Goal: Information Seeking & Learning: Learn about a topic

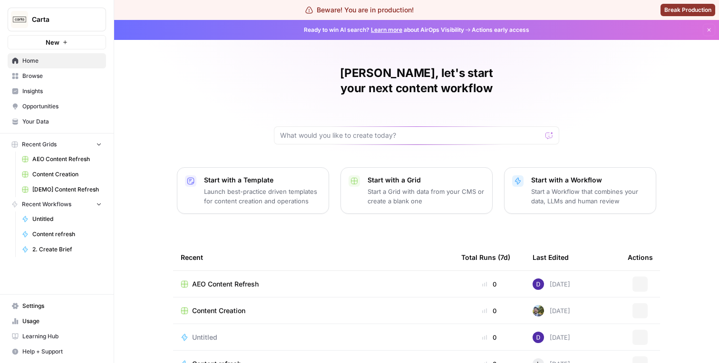
click at [62, 88] on span "Insights" at bounding box center [61, 91] width 79 height 9
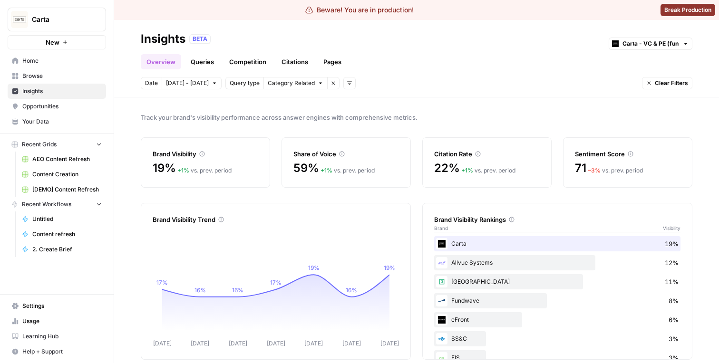
click at [188, 58] on link "Queries" at bounding box center [202, 61] width 35 height 15
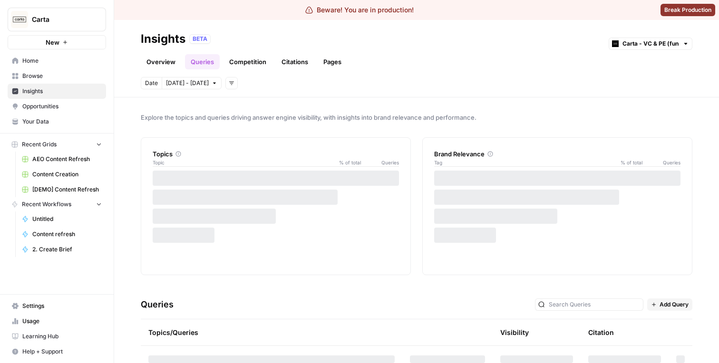
click at [240, 65] on link "Competition" at bounding box center [247, 61] width 48 height 15
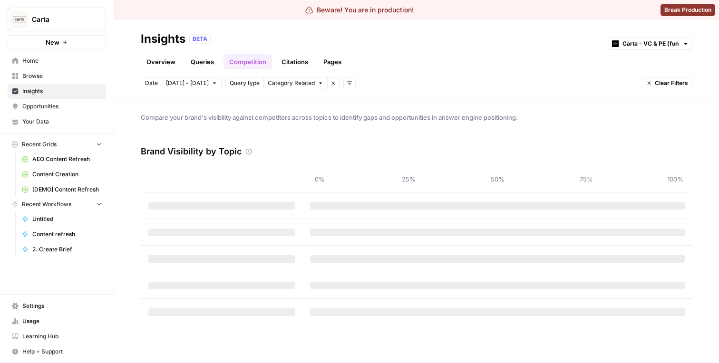
click at [201, 62] on link "Queries" at bounding box center [202, 61] width 35 height 15
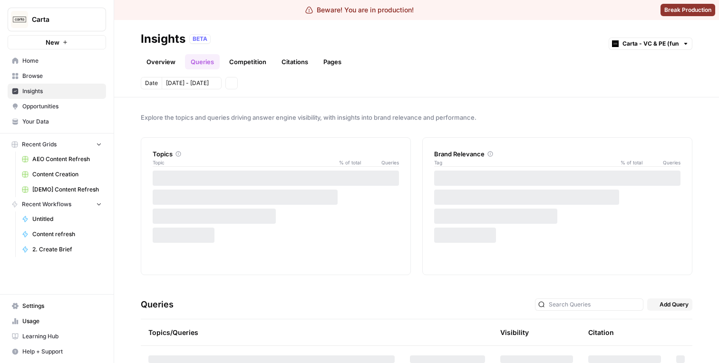
click at [160, 61] on link "Overview" at bounding box center [161, 61] width 40 height 15
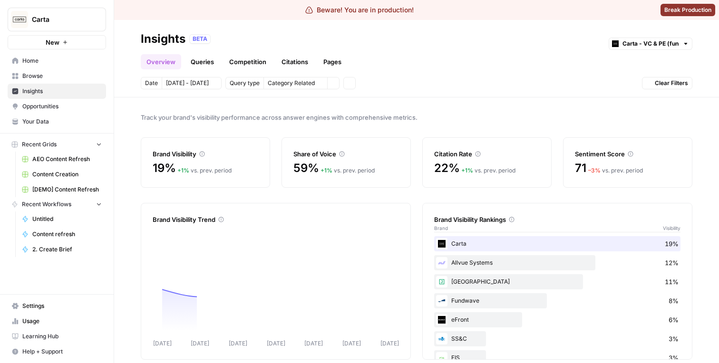
click at [212, 61] on link "Queries" at bounding box center [202, 61] width 35 height 15
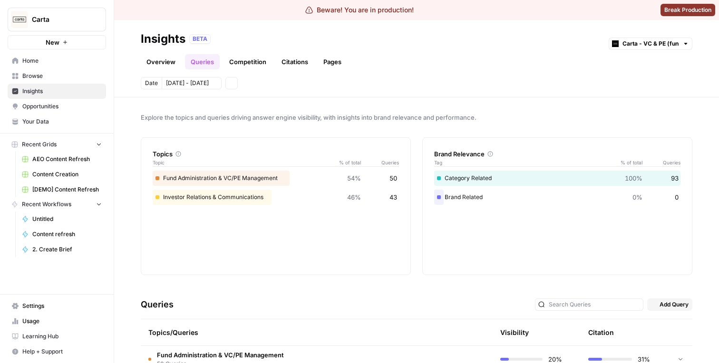
click at [161, 61] on link "Overview" at bounding box center [161, 61] width 40 height 15
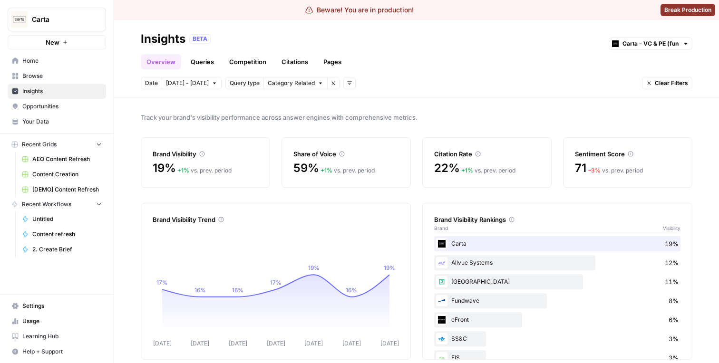
click at [181, 152] on div "Brand Visibility" at bounding box center [206, 154] width 106 height 10
click at [179, 152] on div "Brand Visibility" at bounding box center [206, 154] width 106 height 10
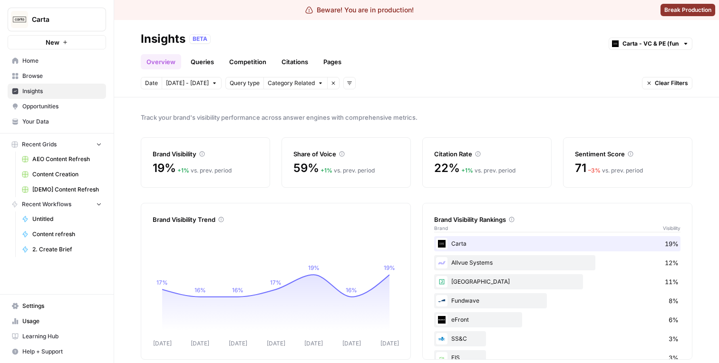
click at [179, 152] on div "Brand Visibility" at bounding box center [206, 154] width 106 height 10
click at [155, 154] on div "Brand Visibility" at bounding box center [206, 154] width 106 height 10
drag, startPoint x: 155, startPoint y: 154, endPoint x: 171, endPoint y: 154, distance: 15.7
click at [170, 154] on div "Brand Visibility" at bounding box center [206, 154] width 106 height 10
click at [171, 154] on div "Brand Visibility" at bounding box center [206, 154] width 106 height 10
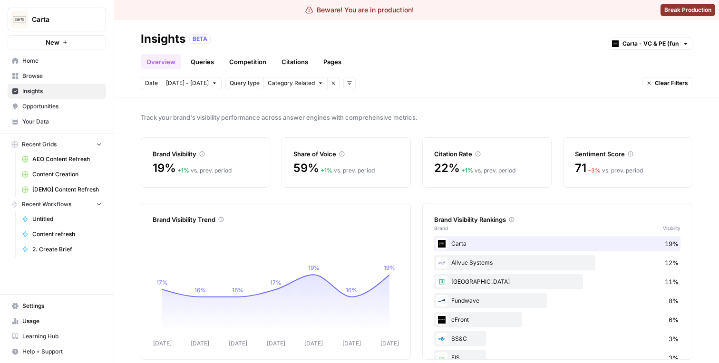
click at [171, 154] on div "Brand Visibility" at bounding box center [206, 154] width 106 height 10
click at [167, 153] on div "Brand Visibility" at bounding box center [206, 154] width 106 height 10
click at [296, 82] on span "Category Related" at bounding box center [291, 83] width 47 height 9
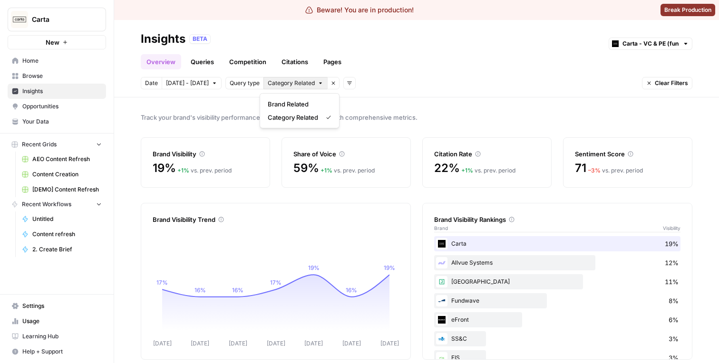
click at [246, 103] on div "Track your brand's visibility performance across answer engines with comprehens…" at bounding box center [416, 230] width 605 height 266
click at [274, 87] on span "Category Related" at bounding box center [291, 83] width 47 height 9
click at [352, 83] on div "Date [DATE] - [DATE] Query type Category Related Remove filter Add filters Clea…" at bounding box center [416, 83] width 551 height 12
click at [350, 83] on button "Add filters" at bounding box center [349, 83] width 12 height 12
click at [357, 107] on span "Topic" at bounding box center [359, 104] width 25 height 10
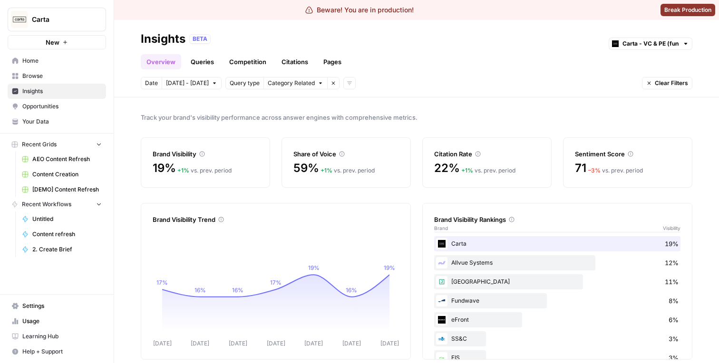
click at [341, 95] on header "Insights BETA Carta - VC & PE (fund admin) Overview Queries Competition Citatio…" at bounding box center [416, 58] width 605 height 77
click at [341, 94] on header "Insights BETA Carta - VC & PE (fund admin) Overview Queries Competition Citatio…" at bounding box center [416, 58] width 605 height 77
click at [654, 76] on header "Insights BETA Carta - VC & PE (fund admin) Overview Queries Competition Citatio…" at bounding box center [416, 58] width 605 height 77
click at [654, 86] on button "Clear Filters" at bounding box center [667, 83] width 50 height 12
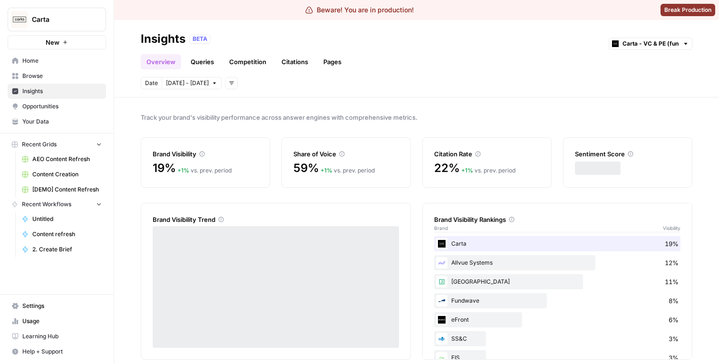
click at [229, 81] on icon "button" at bounding box center [232, 83] width 6 height 6
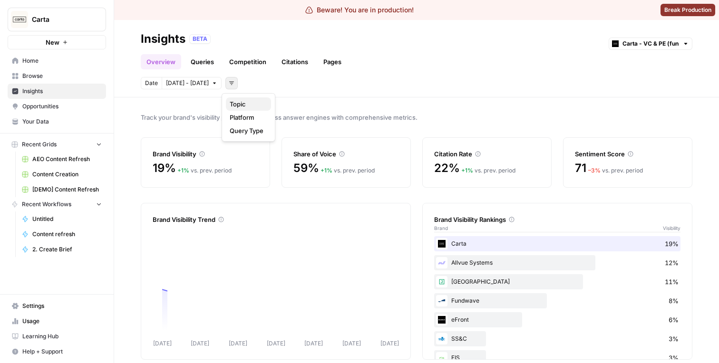
click at [242, 101] on span "Topic" at bounding box center [247, 104] width 34 height 10
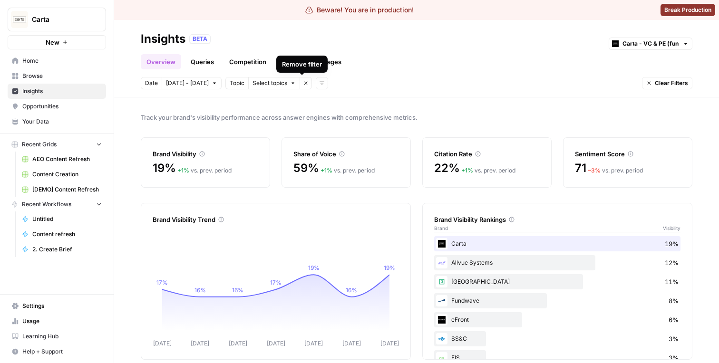
click at [304, 85] on icon "button" at bounding box center [306, 83] width 6 height 6
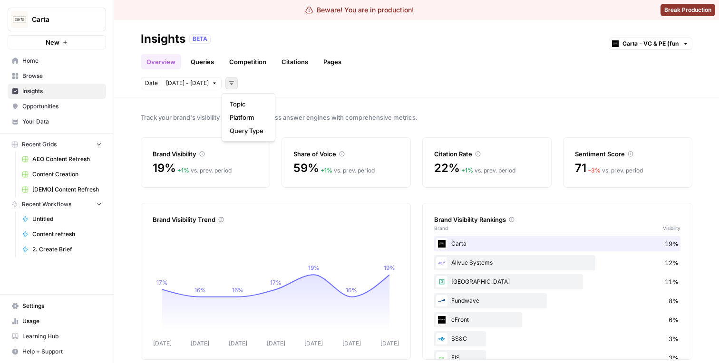
click at [232, 81] on button "Add filters" at bounding box center [231, 83] width 12 height 12
click at [237, 104] on span "Topic" at bounding box center [247, 104] width 34 height 10
click at [264, 84] on span "Select topics" at bounding box center [269, 83] width 35 height 9
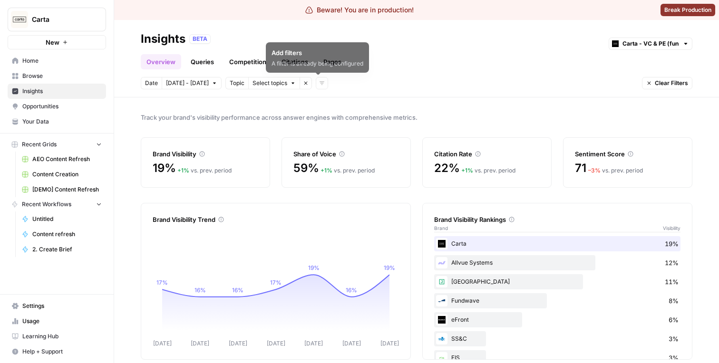
click at [304, 83] on icon "button" at bounding box center [306, 83] width 6 height 6
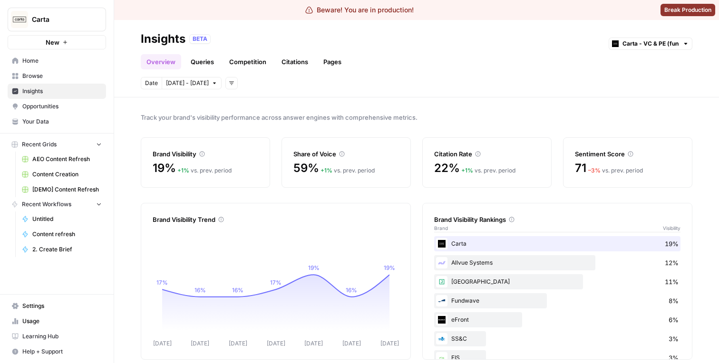
click at [225, 87] on button "Add filters" at bounding box center [231, 83] width 12 height 12
click at [248, 119] on span "Platform" at bounding box center [247, 118] width 34 height 10
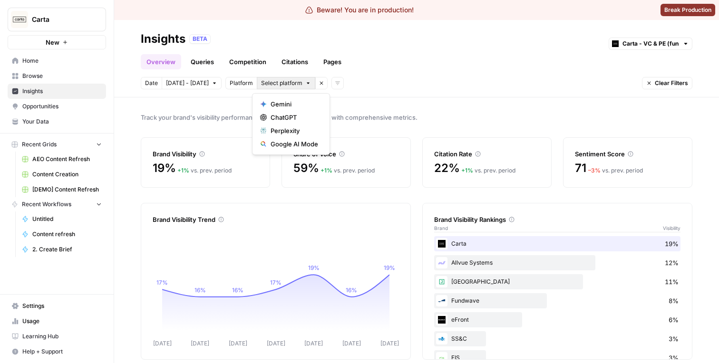
click at [275, 84] on span "Select platform" at bounding box center [281, 83] width 41 height 9
click at [363, 88] on div "Date [DATE] - [DATE] Platform Select platform Remove filter Add filters Clear F…" at bounding box center [416, 83] width 551 height 12
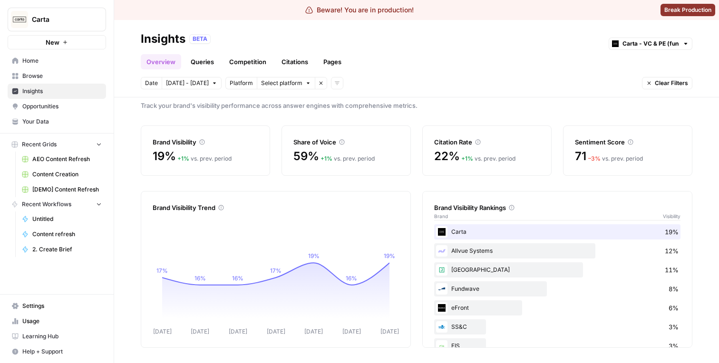
click at [177, 206] on div "Brand Visibility Trend" at bounding box center [276, 208] width 246 height 10
click at [167, 153] on span "19%" at bounding box center [164, 156] width 23 height 15
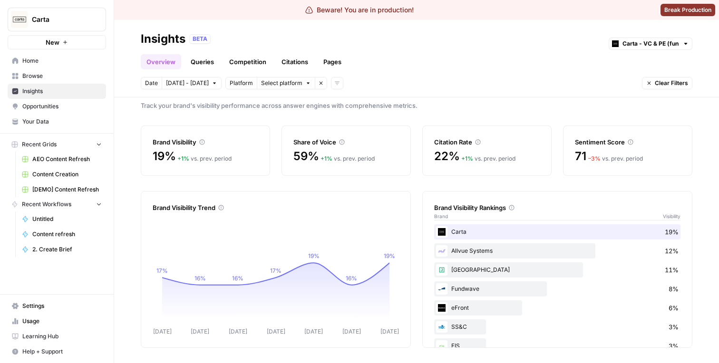
click at [461, 247] on div "Allvue Systems 12%" at bounding box center [557, 250] width 246 height 15
click at [461, 235] on div "Carta 19%" at bounding box center [557, 231] width 246 height 15
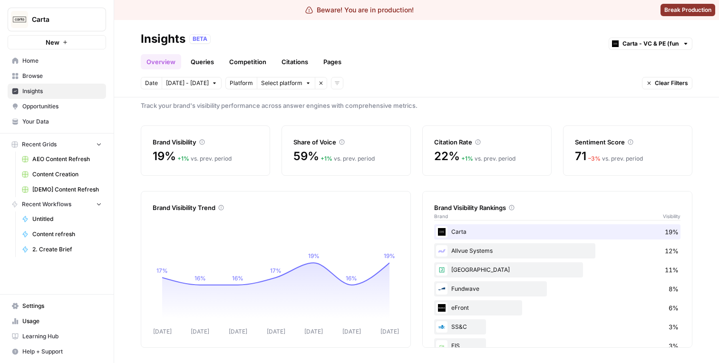
click at [461, 233] on div "Carta 19%" at bounding box center [557, 231] width 246 height 15
click at [449, 200] on div "Brand Visibility Rankings Brand Visibility" at bounding box center [557, 207] width 246 height 31
click at [458, 229] on div "Carta 19%" at bounding box center [557, 231] width 246 height 15
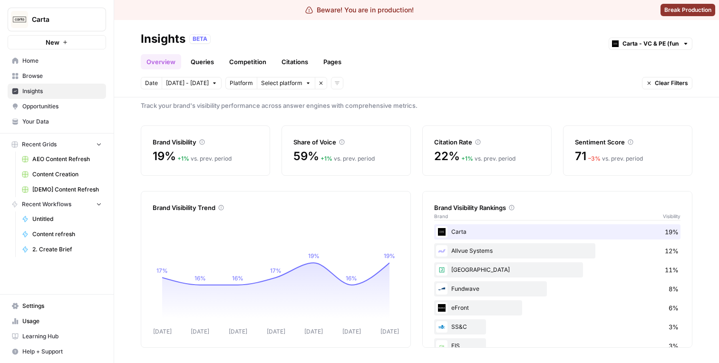
click at [208, 59] on link "Queries" at bounding box center [202, 61] width 35 height 15
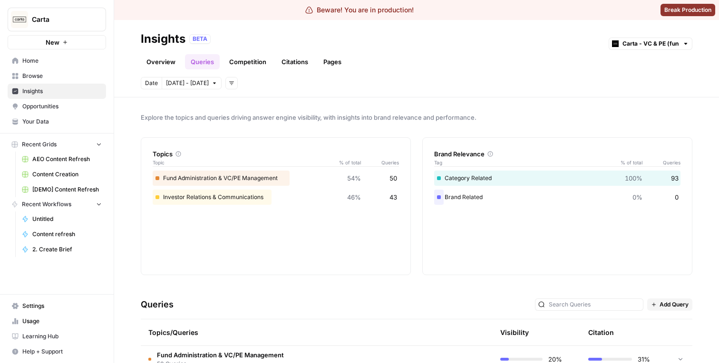
click at [216, 181] on div "Fund Administration & VC/PE Management 54% 50" at bounding box center [276, 178] width 246 height 15
click at [206, 195] on div "Investor Relations & Communications 46% 43" at bounding box center [276, 197] width 246 height 15
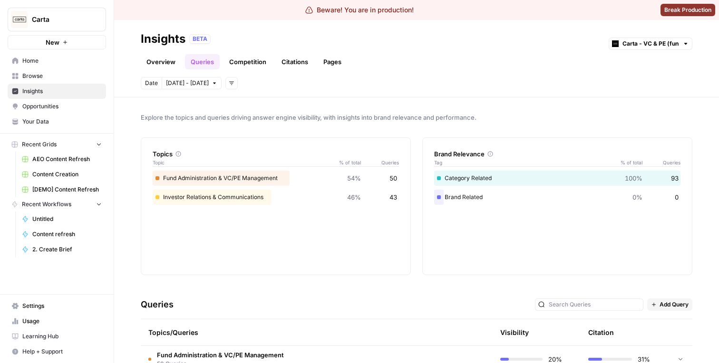
click at [206, 195] on div "Investor Relations & Communications 46% 43" at bounding box center [276, 197] width 246 height 15
click at [242, 182] on div "Fund Administration & VC/PE Management 54% 50" at bounding box center [276, 178] width 246 height 15
click at [480, 182] on div "Category Related 100% 93" at bounding box center [557, 178] width 246 height 15
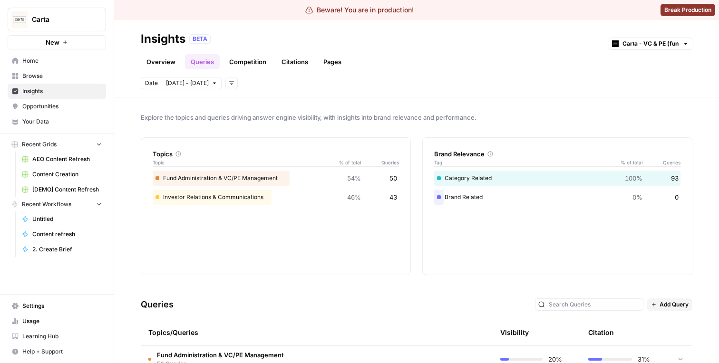
click at [480, 182] on div "Category Related 100% 93" at bounding box center [557, 178] width 246 height 15
click at [467, 173] on div "Category Related 100% 93" at bounding box center [557, 178] width 246 height 15
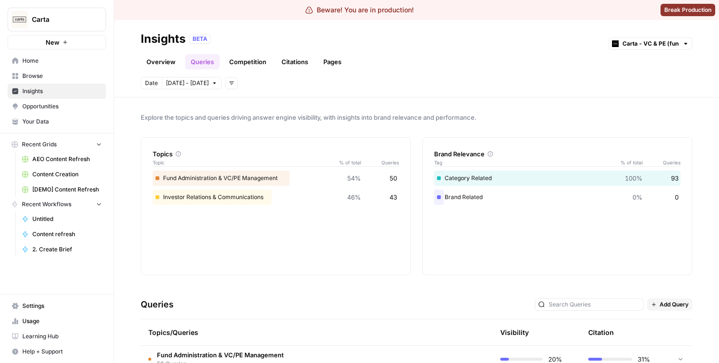
click at [462, 205] on div "Category Related 100% 93 Brand Related 0% 0" at bounding box center [557, 194] width 246 height 46
click at [462, 174] on div "Category Related 100% 93" at bounding box center [557, 178] width 246 height 15
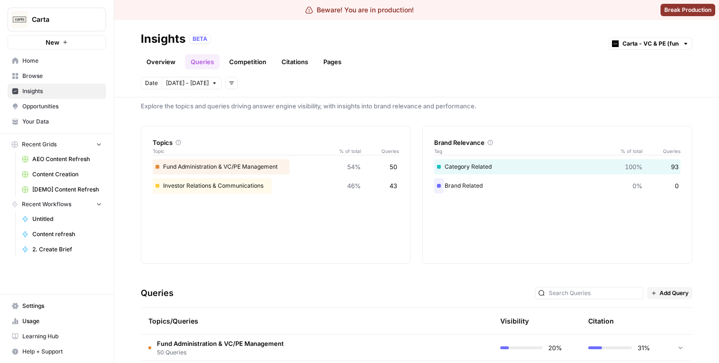
scroll to position [51, 0]
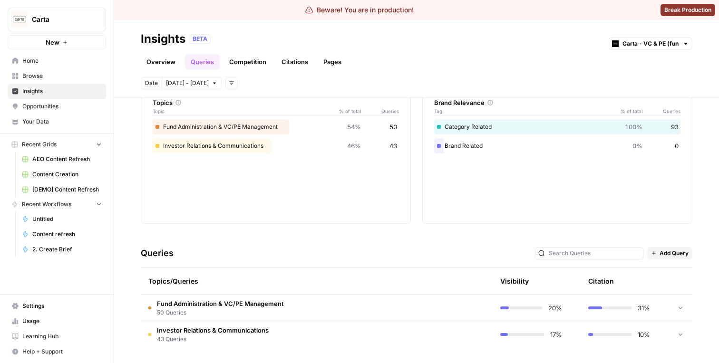
click at [169, 303] on span "Fund Administration & VC/PE Management" at bounding box center [220, 304] width 127 height 10
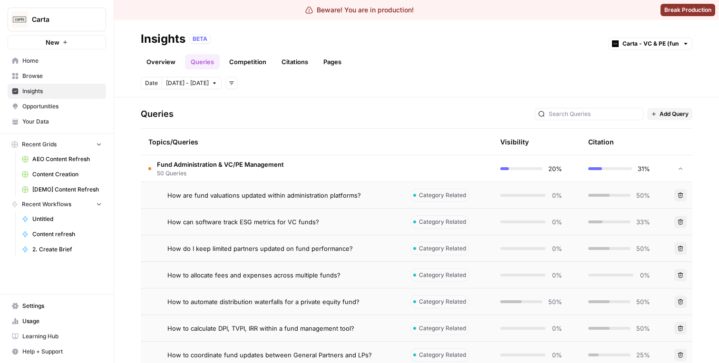
scroll to position [182, 0]
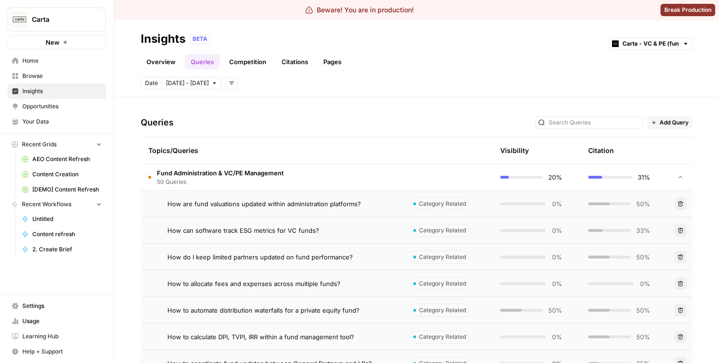
click at [296, 203] on span "How are fund valuations updated within administration platforms?" at bounding box center [263, 204] width 193 height 10
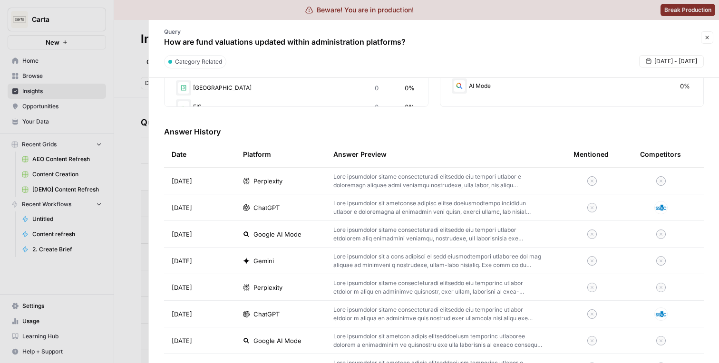
scroll to position [246, 0]
click at [318, 187] on td "Perplexity" at bounding box center [280, 179] width 90 height 26
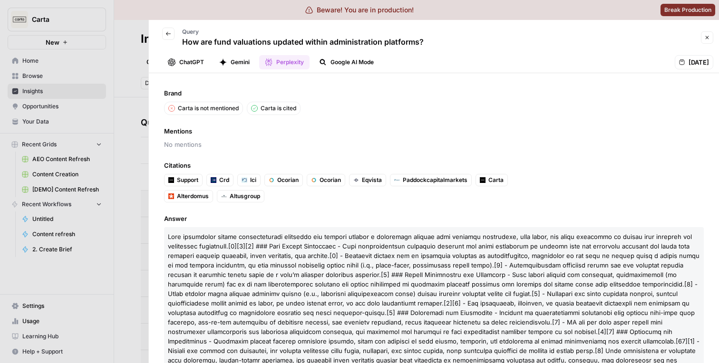
click at [214, 108] on p "Carta is not mentioned" at bounding box center [208, 108] width 61 height 9
click at [277, 108] on p "Carta is cited" at bounding box center [278, 108] width 36 height 9
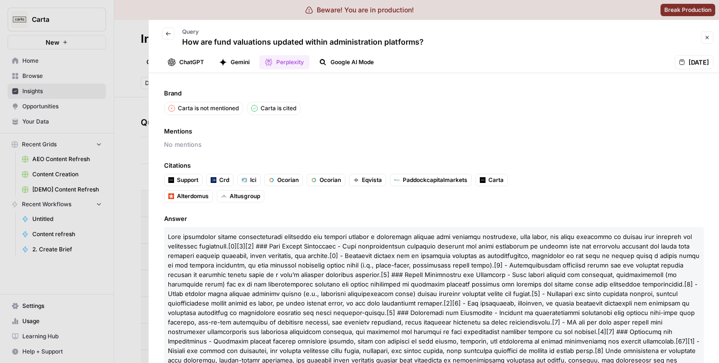
click at [277, 108] on p "Carta is cited" at bounding box center [278, 108] width 36 height 9
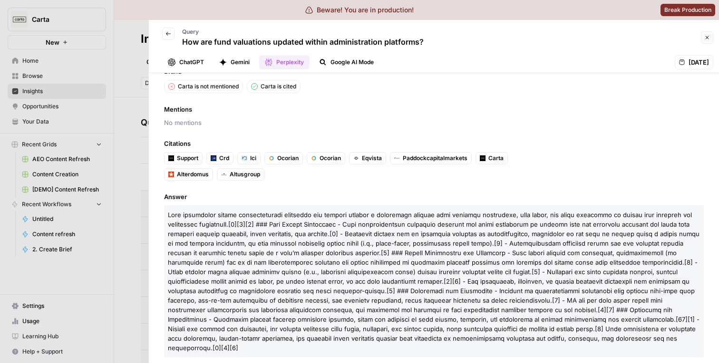
click at [439, 257] on p at bounding box center [434, 281] width 540 height 152
click at [260, 234] on span at bounding box center [433, 281] width 531 height 141
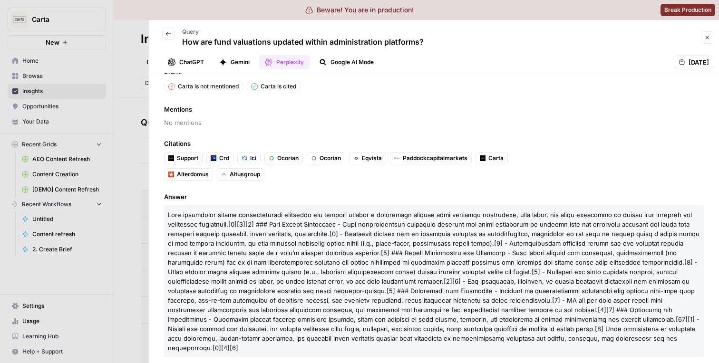
click at [260, 234] on span at bounding box center [433, 281] width 531 height 141
click at [128, 166] on div at bounding box center [359, 181] width 719 height 363
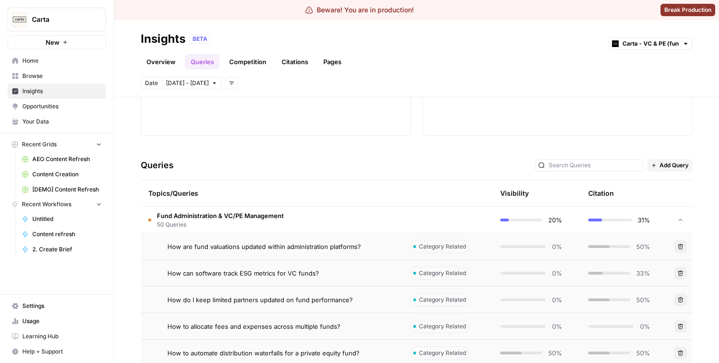
scroll to position [138, 0]
click at [663, 163] on span "Add Query" at bounding box center [673, 166] width 29 height 9
click at [666, 201] on span "Bulk Upload" at bounding box center [682, 201] width 35 height 10
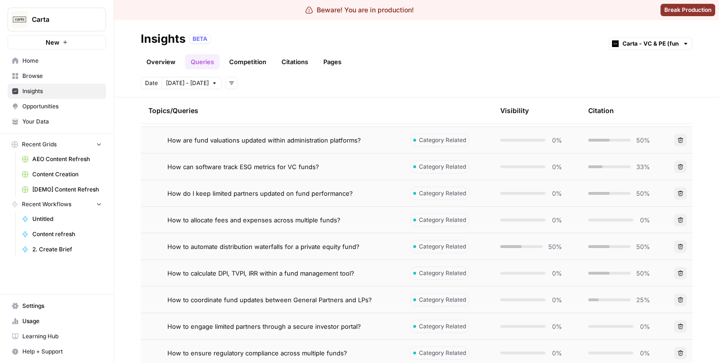
scroll to position [61, 0]
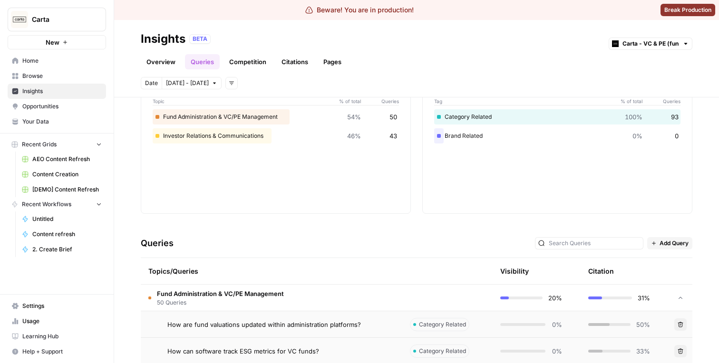
click at [675, 48] on div "Carta - VC & PE (fund admin)" at bounding box center [650, 44] width 84 height 12
type input "Carta - VC & PE (fund admin)"
click at [265, 64] on link "Competition" at bounding box center [247, 61] width 48 height 15
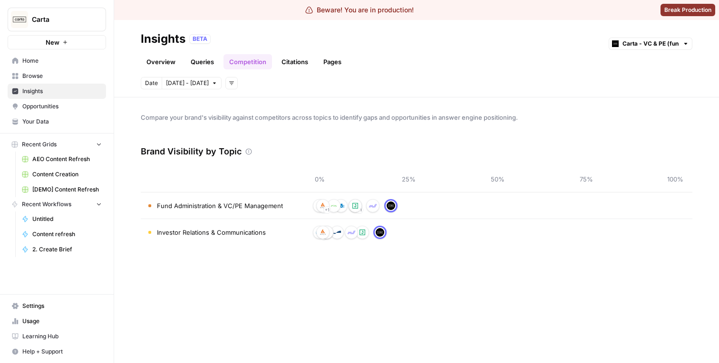
click at [292, 67] on link "Citations" at bounding box center [295, 61] width 38 height 15
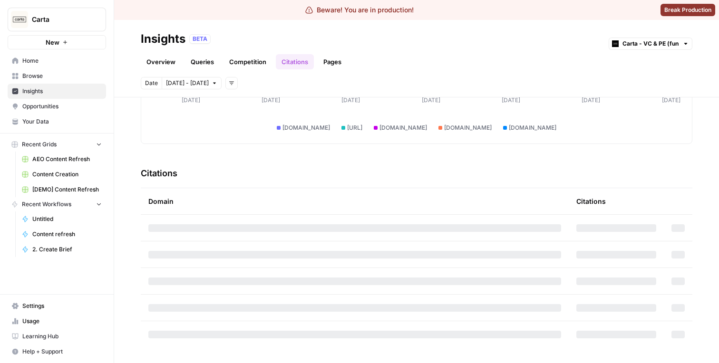
scroll to position [48, 0]
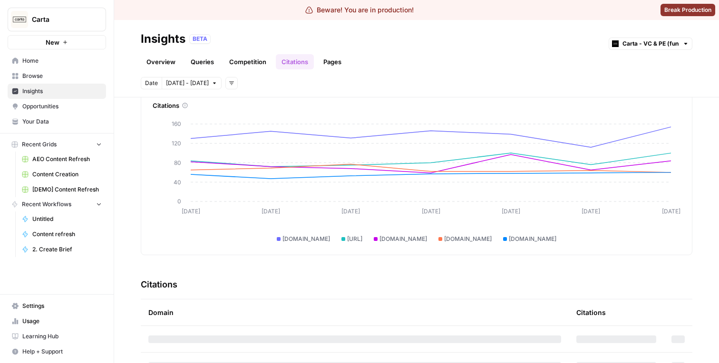
click at [338, 60] on link "Pages" at bounding box center [332, 61] width 29 height 15
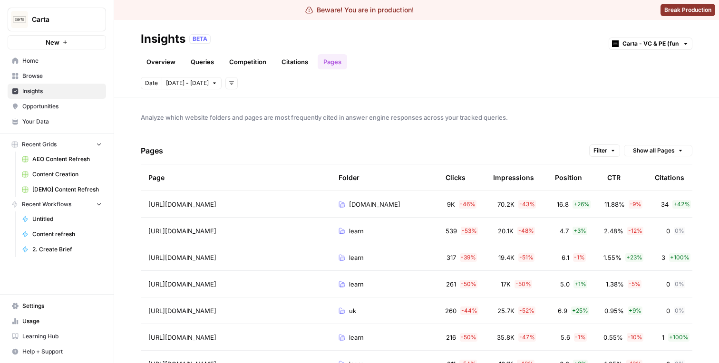
click at [664, 150] on span "Show all Pages" at bounding box center [654, 150] width 42 height 9
click at [529, 155] on div "Pages Filter Show all Pages" at bounding box center [416, 150] width 551 height 27
click at [677, 150] on icon "button" at bounding box center [680, 151] width 6 height 6
click at [660, 171] on span "Grouped by Folder" at bounding box center [659, 171] width 55 height 10
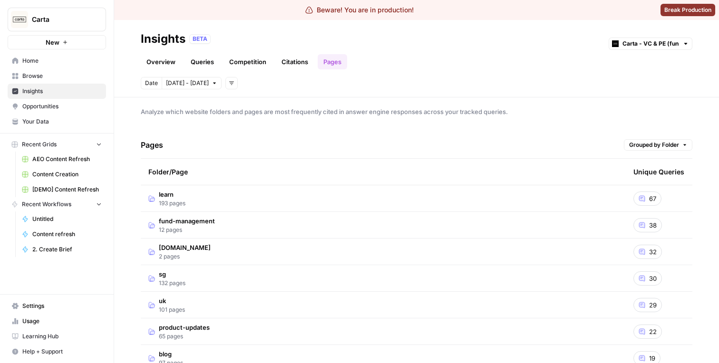
scroll to position [7, 0]
click at [302, 186] on td "learn 193 pages" at bounding box center [383, 197] width 485 height 26
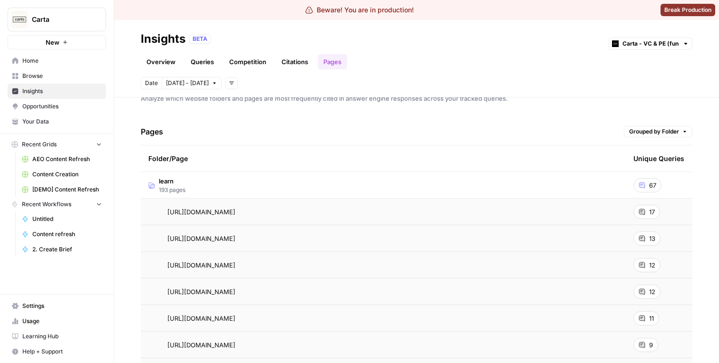
scroll to position [6, 0]
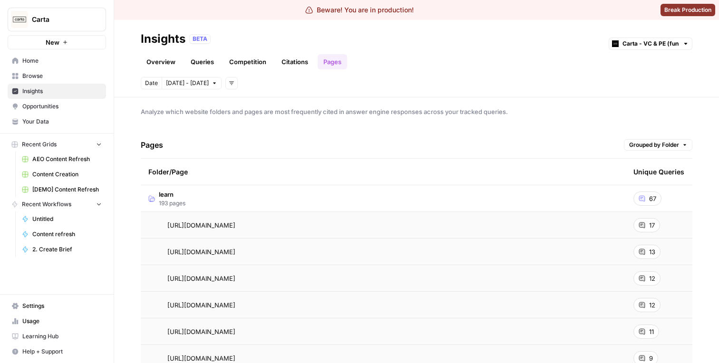
click at [645, 172] on div "Unique Queries" at bounding box center [658, 172] width 51 height 26
drag, startPoint x: 645, startPoint y: 172, endPoint x: 659, endPoint y: 172, distance: 14.3
click at [659, 172] on div "Unique Queries" at bounding box center [658, 172] width 51 height 26
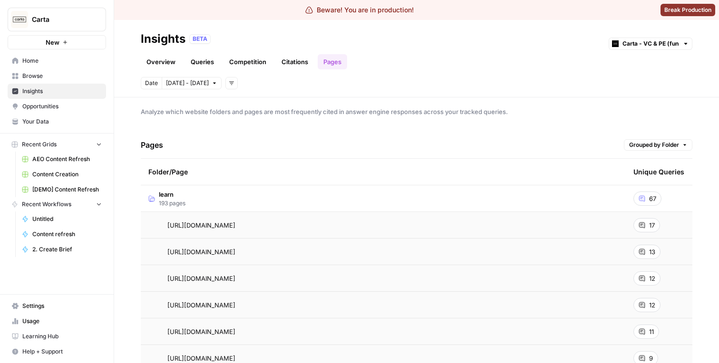
click at [659, 172] on div "Unique Queries" at bounding box center [658, 172] width 51 height 26
click at [650, 174] on div "Unique Queries" at bounding box center [658, 172] width 51 height 26
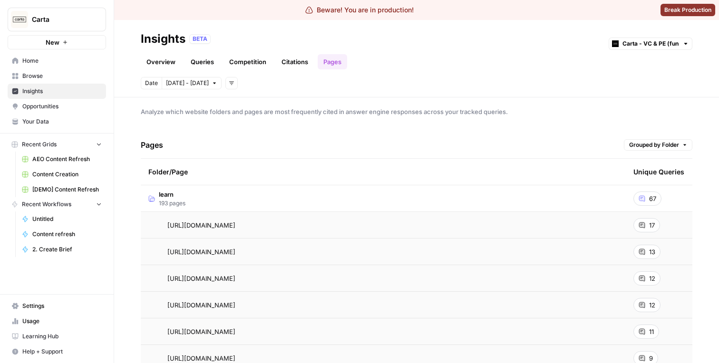
click at [411, 122] on div "Analyze which website folders and pages are most frequently cited in answer eng…" at bounding box center [416, 230] width 605 height 266
click at [641, 136] on div "Pages Grouped by Folder" at bounding box center [416, 145] width 551 height 27
click at [641, 141] on span "Grouped by Folder" at bounding box center [654, 145] width 50 height 9
click at [644, 176] on span "Show all Pages" at bounding box center [659, 179] width 55 height 10
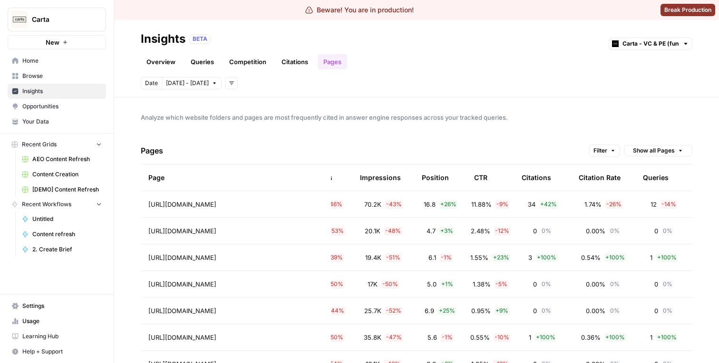
scroll to position [0, 102]
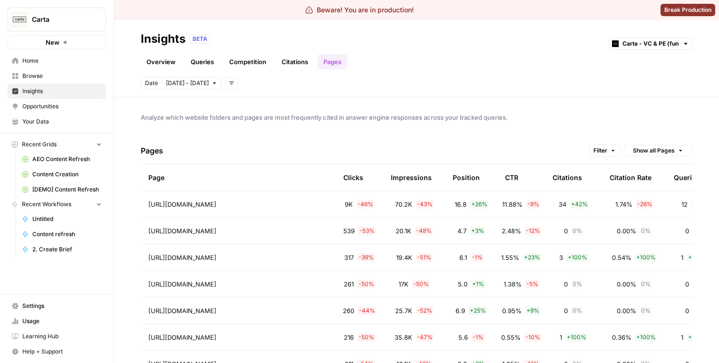
click at [512, 183] on div "CTR" at bounding box center [511, 177] width 13 height 26
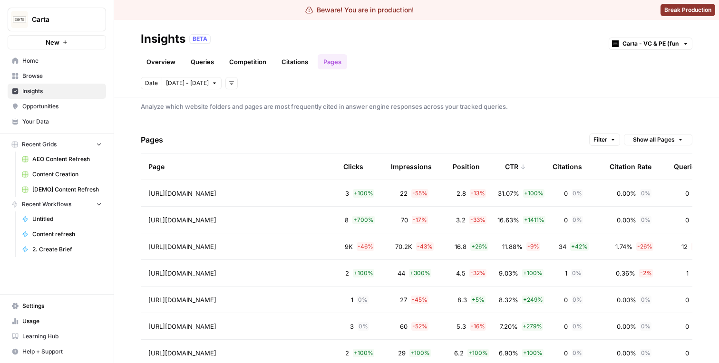
scroll to position [12, 0]
click at [511, 167] on div "CTR" at bounding box center [515, 166] width 21 height 26
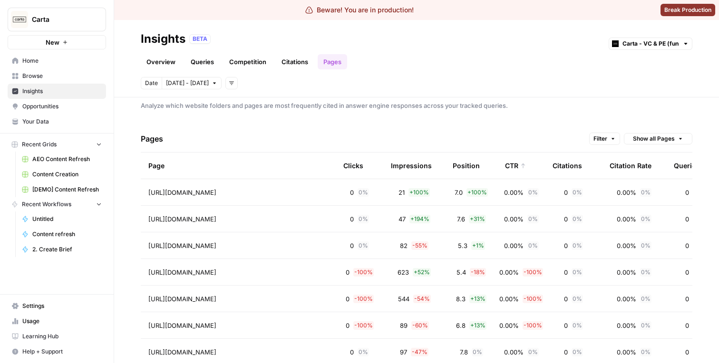
scroll to position [27, 0]
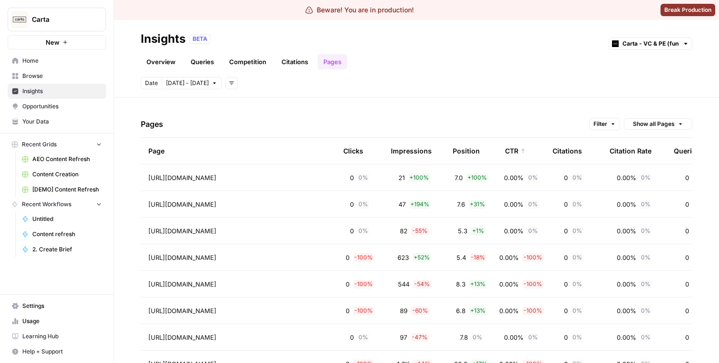
click at [528, 149] on th "CTR" at bounding box center [521, 151] width 48 height 26
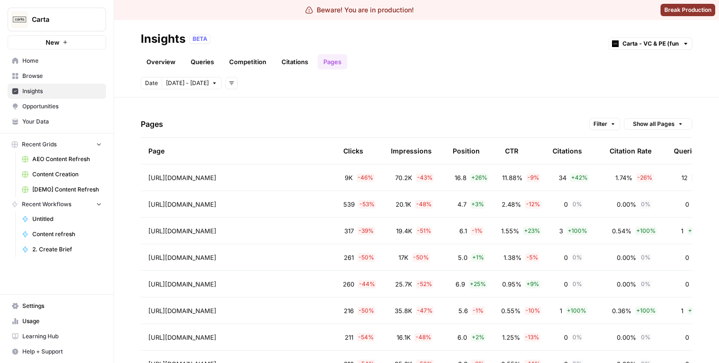
click at [524, 152] on th "CTR" at bounding box center [521, 151] width 48 height 26
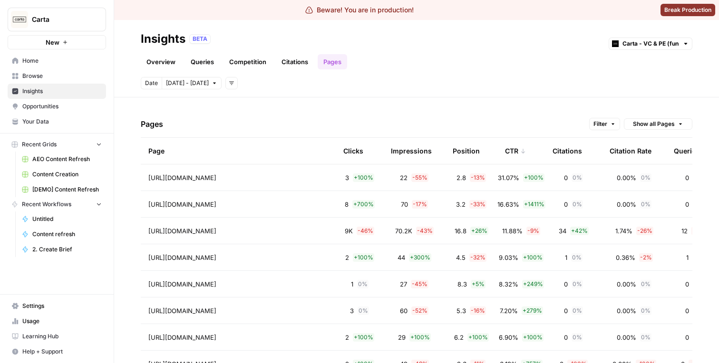
click at [524, 152] on icon at bounding box center [523, 151] width 4 height 5
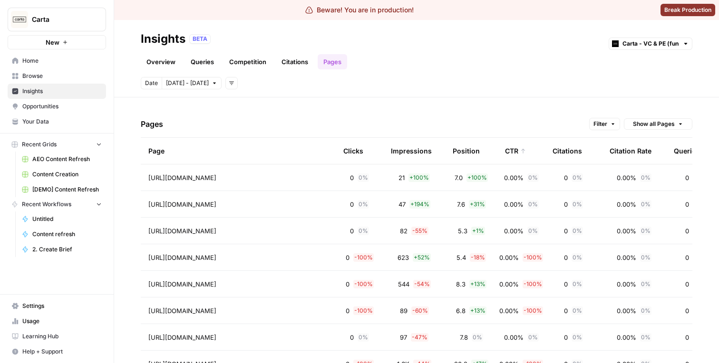
click at [517, 156] on div "CTR" at bounding box center [515, 151] width 21 height 26
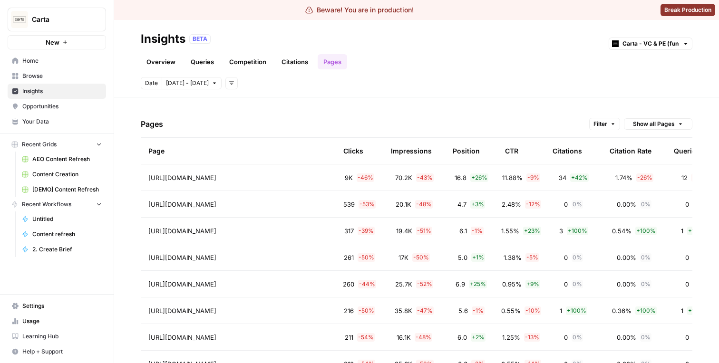
click at [517, 156] on div "CTR" at bounding box center [511, 151] width 13 height 26
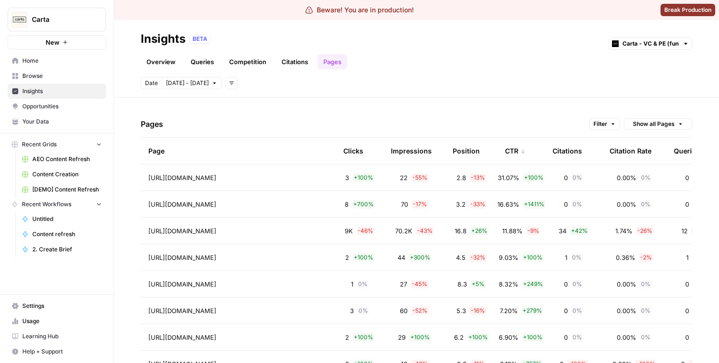
click at [517, 156] on div "CTR" at bounding box center [515, 151] width 21 height 26
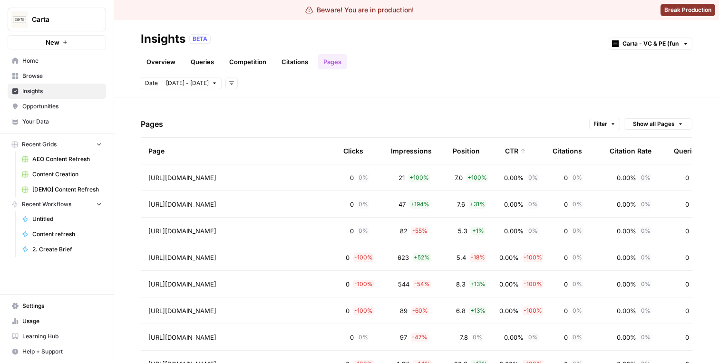
click at [527, 125] on div "Pages Filter Show all Pages" at bounding box center [416, 124] width 551 height 27
click at [163, 55] on link "Overview" at bounding box center [161, 61] width 40 height 15
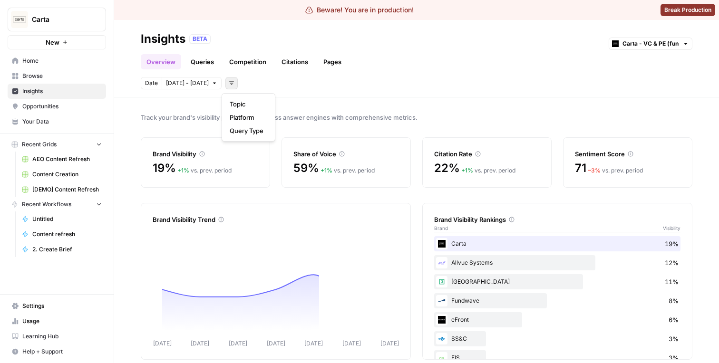
click at [232, 82] on button "Add filters" at bounding box center [231, 83] width 12 height 12
click at [247, 105] on span "Topic" at bounding box center [247, 104] width 34 height 10
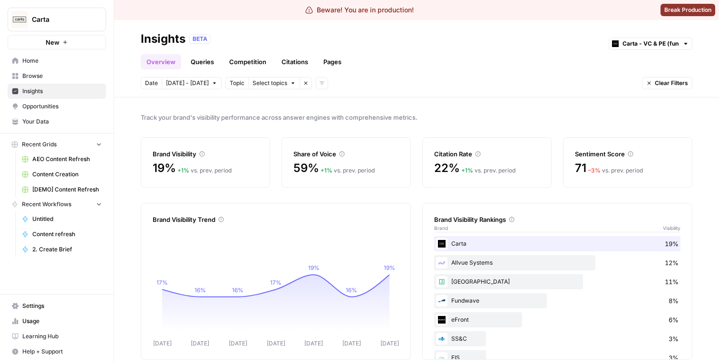
click at [269, 86] on span "Select topics" at bounding box center [269, 83] width 35 height 9
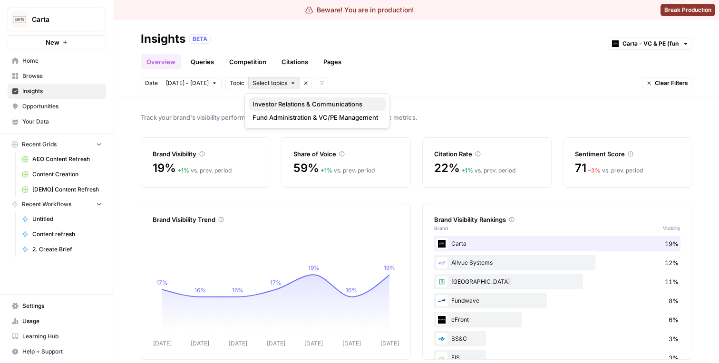
click at [269, 101] on span "Investor Relations & Communications" at bounding box center [314, 104] width 125 height 10
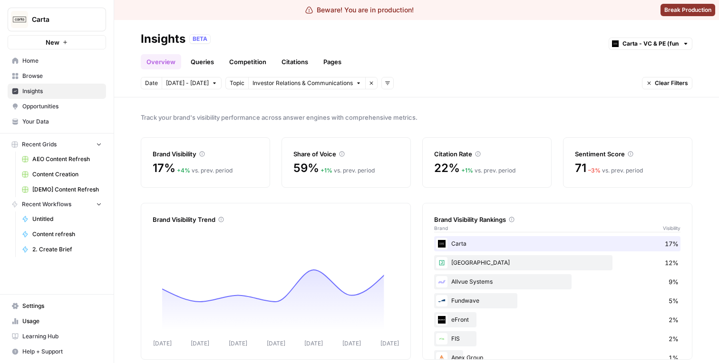
click at [212, 65] on link "Queries" at bounding box center [202, 61] width 35 height 15
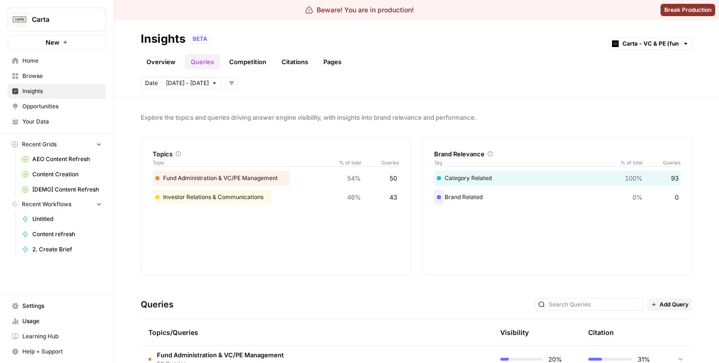
click at [171, 63] on link "Overview" at bounding box center [161, 61] width 40 height 15
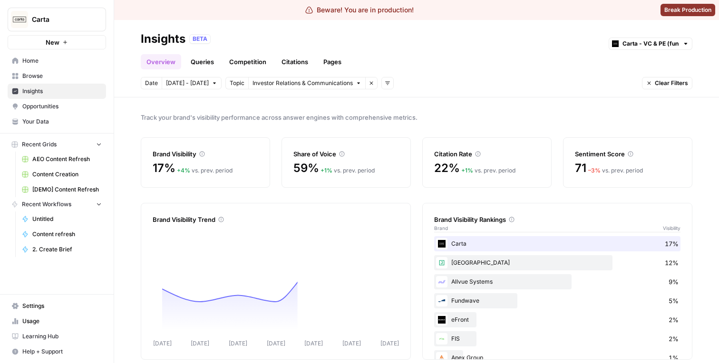
click at [196, 63] on link "Queries" at bounding box center [202, 61] width 35 height 15
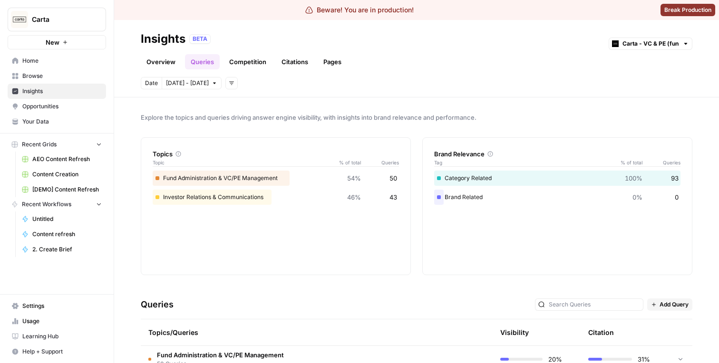
click at [170, 64] on link "Overview" at bounding box center [161, 61] width 40 height 15
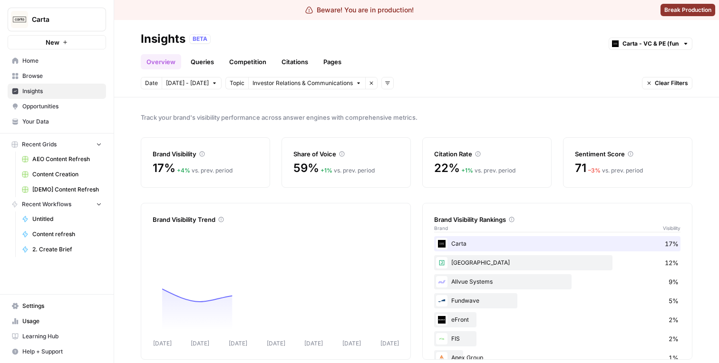
click at [185, 58] on link "Queries" at bounding box center [202, 61] width 35 height 15
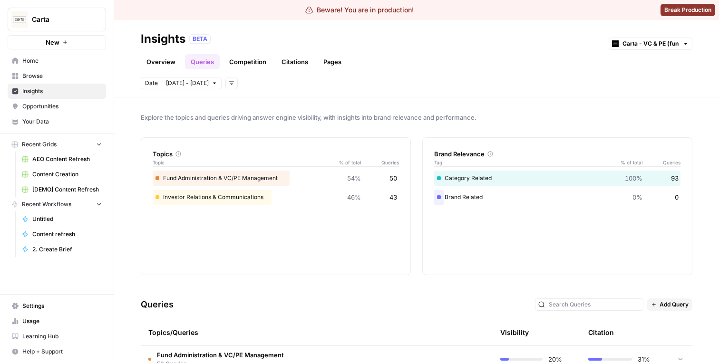
click at [162, 66] on link "Overview" at bounding box center [161, 61] width 40 height 15
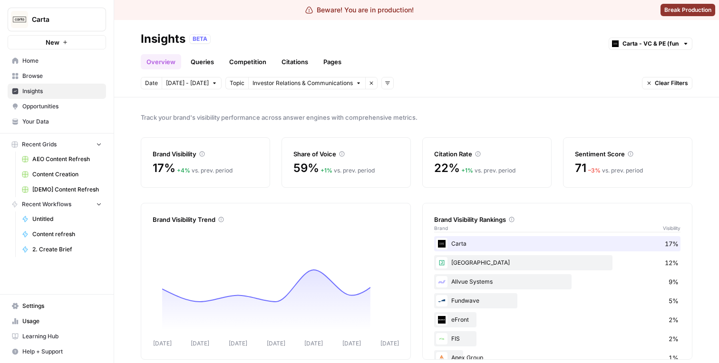
click at [188, 62] on link "Queries" at bounding box center [202, 61] width 35 height 15
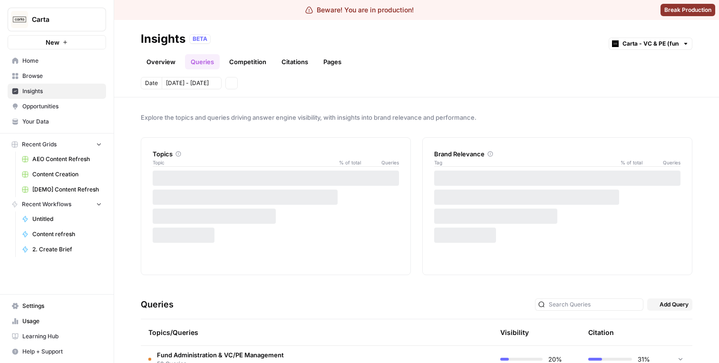
click at [164, 62] on link "Overview" at bounding box center [161, 61] width 40 height 15
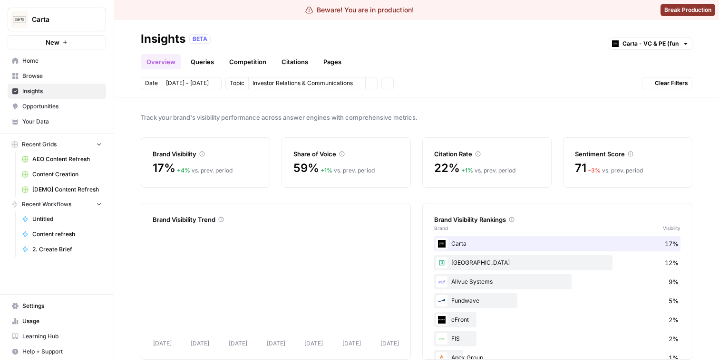
click at [202, 61] on link "Queries" at bounding box center [202, 61] width 35 height 15
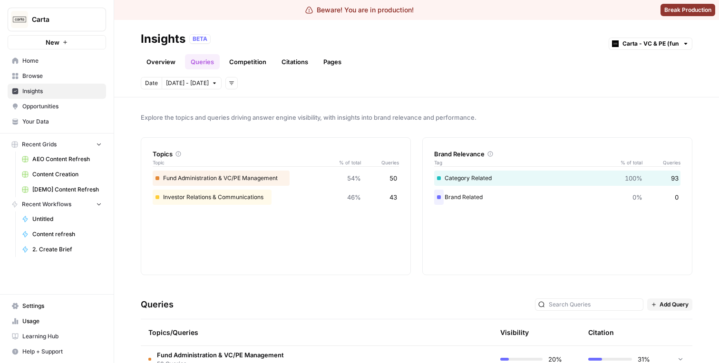
click at [164, 61] on link "Overview" at bounding box center [161, 61] width 40 height 15
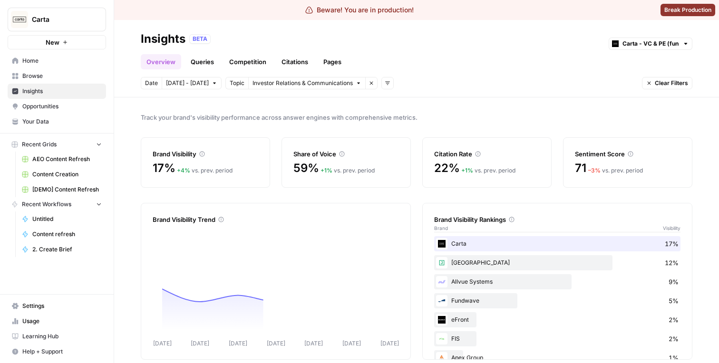
click at [187, 58] on link "Queries" at bounding box center [202, 61] width 35 height 15
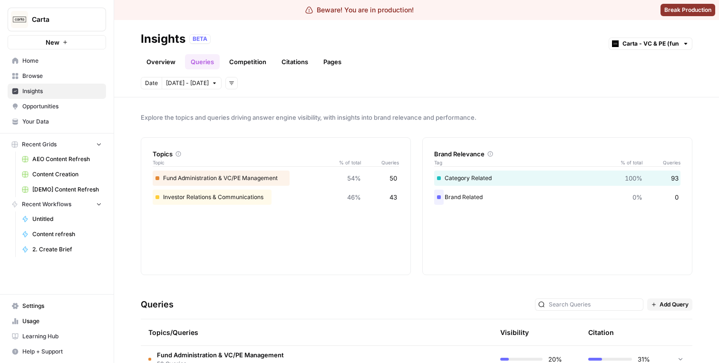
click at [165, 60] on link "Overview" at bounding box center [161, 61] width 40 height 15
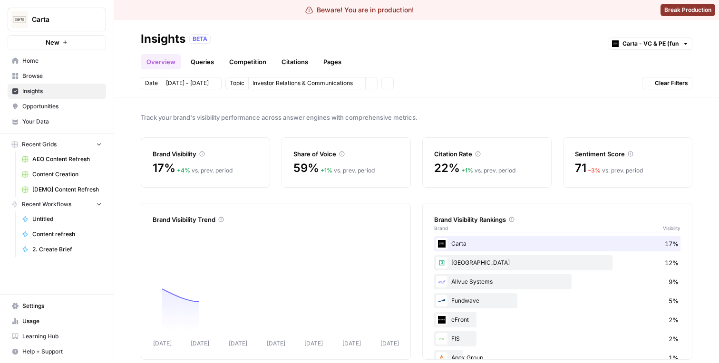
click at [190, 60] on link "Queries" at bounding box center [202, 61] width 35 height 15
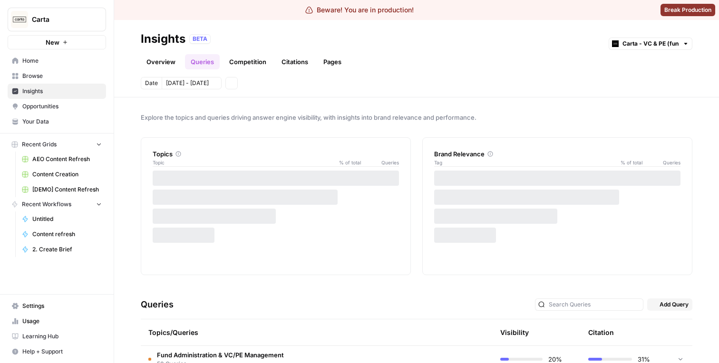
click at [174, 60] on link "Overview" at bounding box center [161, 61] width 40 height 15
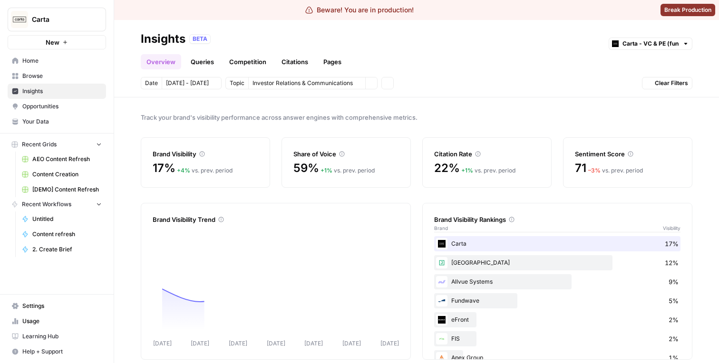
click at [194, 60] on link "Queries" at bounding box center [202, 61] width 35 height 15
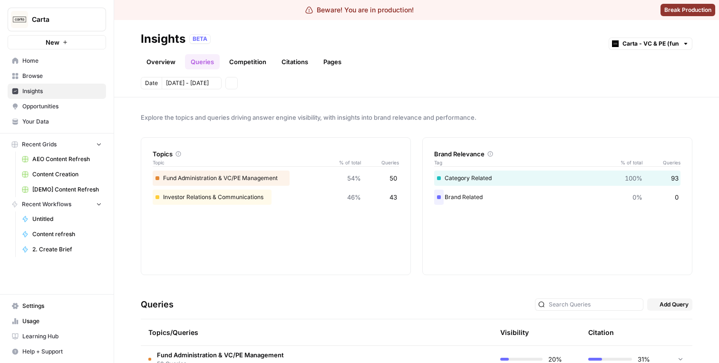
click at [178, 60] on link "Overview" at bounding box center [161, 61] width 40 height 15
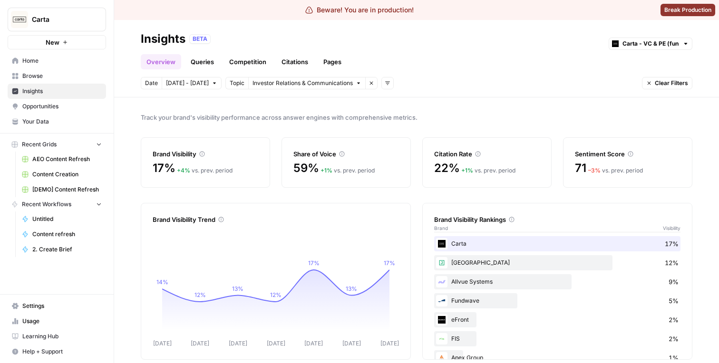
click at [185, 59] on link "Queries" at bounding box center [202, 61] width 35 height 15
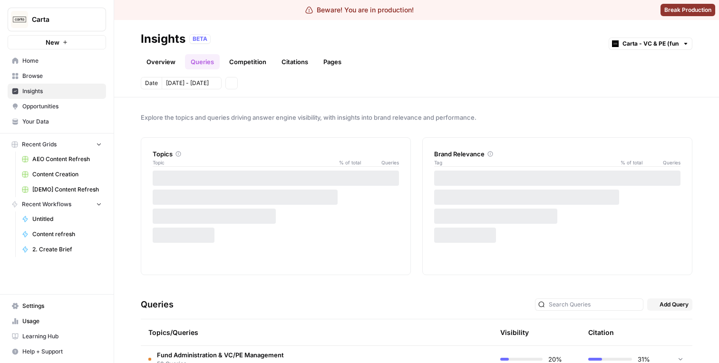
click at [176, 59] on link "Overview" at bounding box center [161, 61] width 40 height 15
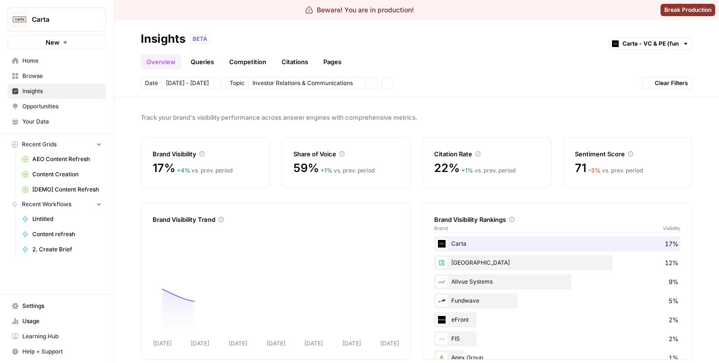
click at [191, 59] on link "Queries" at bounding box center [202, 61] width 35 height 15
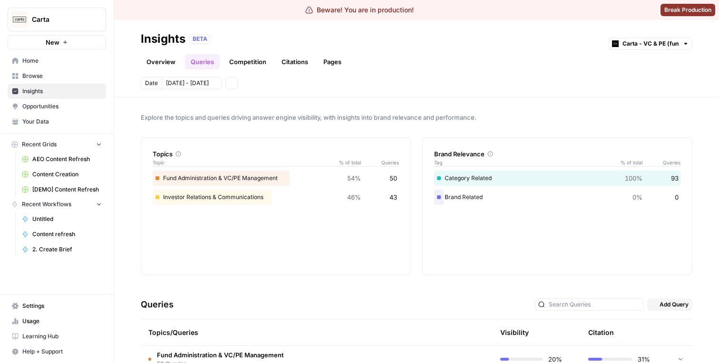
click at [172, 59] on link "Overview" at bounding box center [161, 61] width 40 height 15
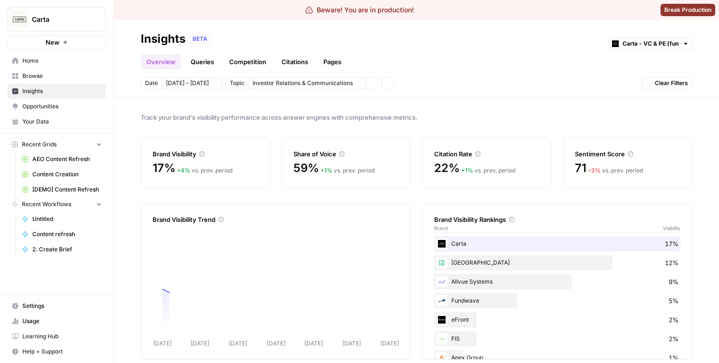
click at [203, 59] on link "Queries" at bounding box center [202, 61] width 35 height 15
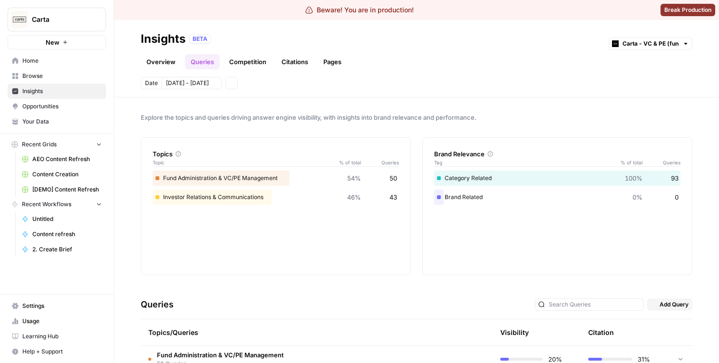
click at [179, 59] on link "Overview" at bounding box center [161, 61] width 40 height 15
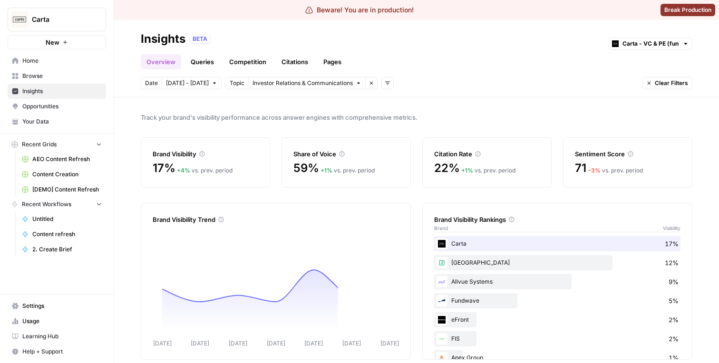
click at [193, 59] on link "Queries" at bounding box center [202, 61] width 35 height 15
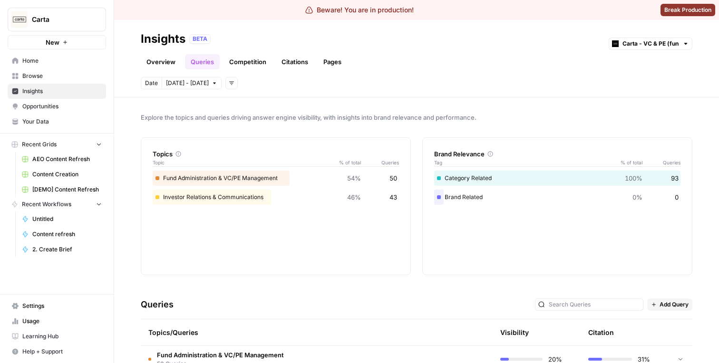
click at [171, 60] on link "Overview" at bounding box center [161, 61] width 40 height 15
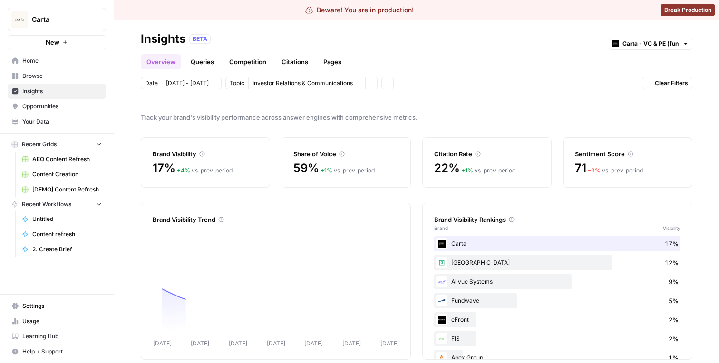
click at [190, 60] on link "Queries" at bounding box center [202, 61] width 35 height 15
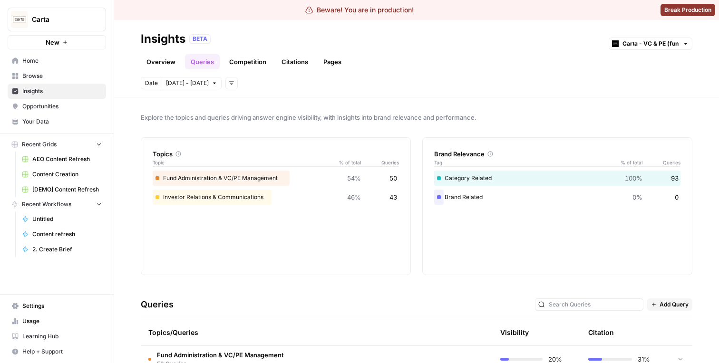
click at [231, 55] on link "Competition" at bounding box center [247, 61] width 48 height 15
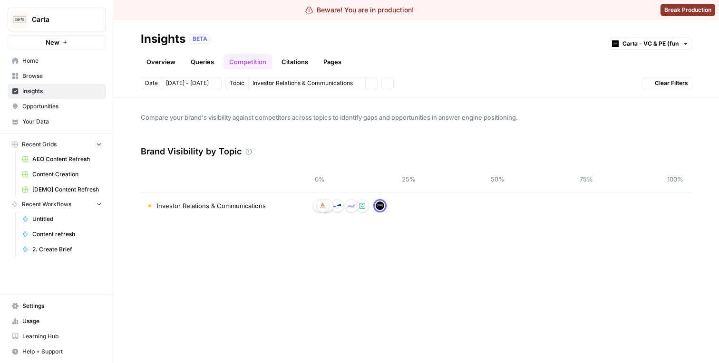
click at [203, 60] on link "Queries" at bounding box center [202, 61] width 35 height 15
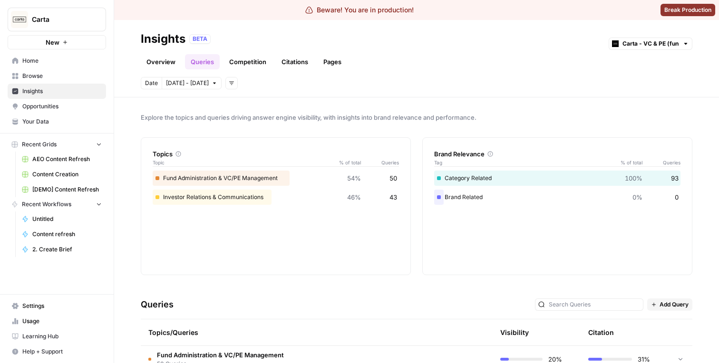
click at [328, 65] on link "Pages" at bounding box center [332, 61] width 29 height 15
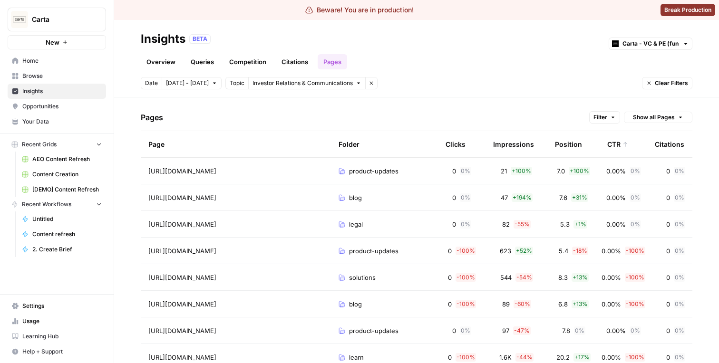
scroll to position [37, 0]
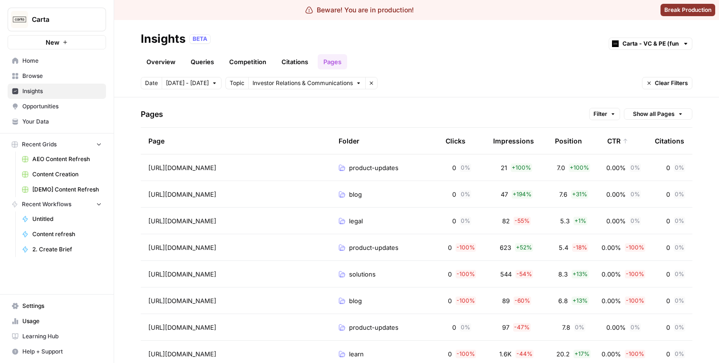
click at [653, 116] on span "Show all Pages" at bounding box center [654, 114] width 42 height 9
click at [644, 130] on span "Grouped by Folder" at bounding box center [659, 135] width 55 height 10
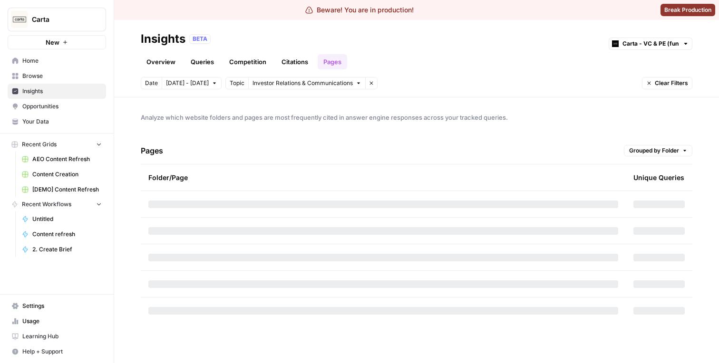
click at [646, 144] on div "Pages Grouped by Folder" at bounding box center [416, 150] width 551 height 27
click at [646, 160] on div "Pages Grouped by Folder" at bounding box center [416, 150] width 551 height 27
click at [646, 154] on span "Grouped by Folder" at bounding box center [654, 150] width 50 height 9
click at [646, 183] on span "Show all Pages" at bounding box center [659, 185] width 55 height 10
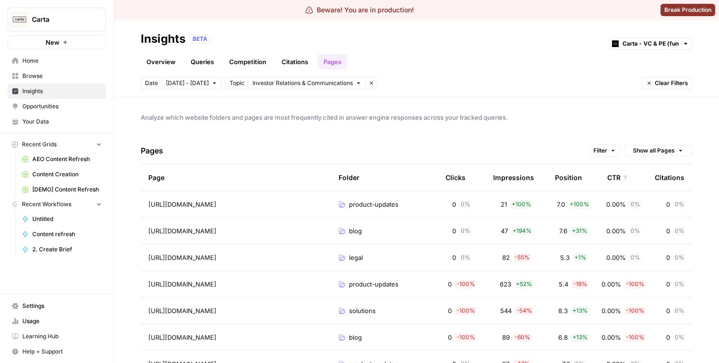
click at [658, 146] on span "Show all Pages" at bounding box center [654, 150] width 42 height 9
click at [650, 170] on span "Grouped by Folder" at bounding box center [659, 171] width 55 height 10
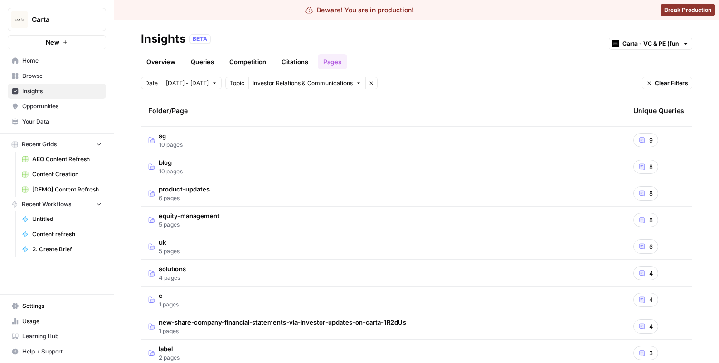
scroll to position [32, 0]
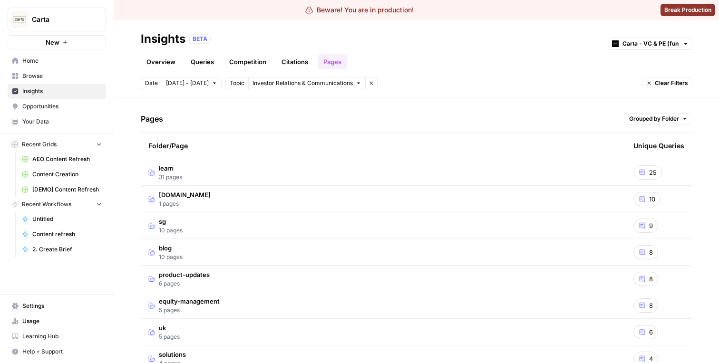
click at [316, 177] on td "learn 31 pages" at bounding box center [383, 172] width 485 height 26
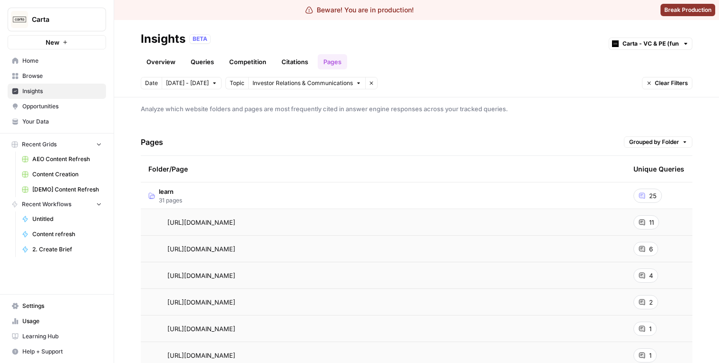
scroll to position [0, 0]
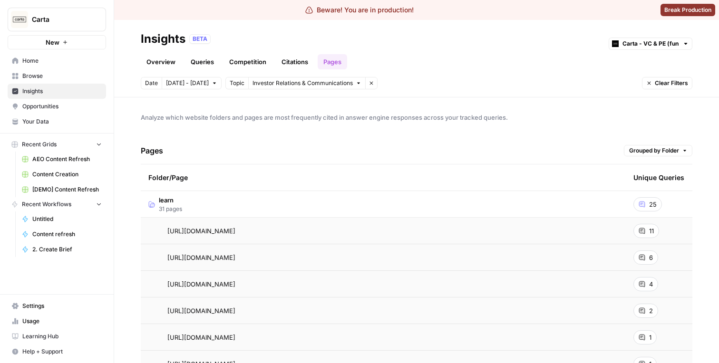
click at [220, 195] on td "learn 31 pages" at bounding box center [383, 204] width 485 height 26
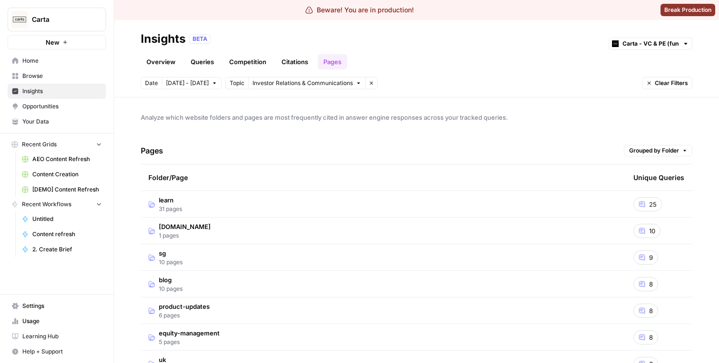
click at [419, 212] on td "learn 31 pages" at bounding box center [383, 204] width 485 height 26
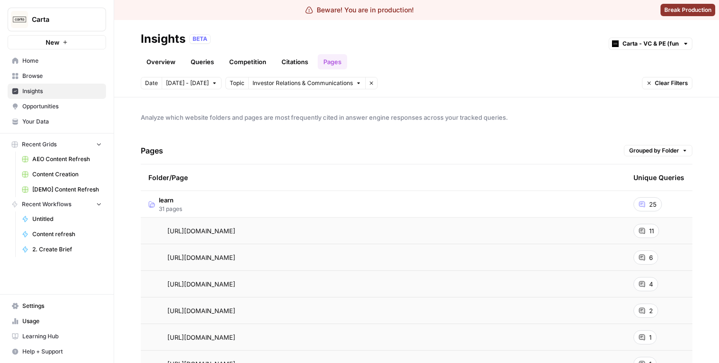
scroll to position [15, 0]
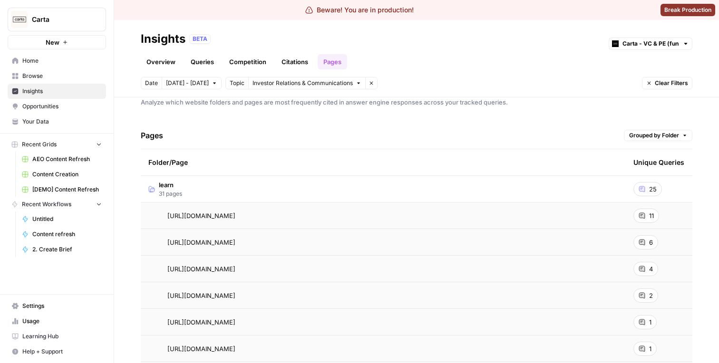
click at [670, 124] on div "Pages Grouped by Folder" at bounding box center [416, 135] width 551 height 27
click at [660, 132] on span "Grouped by Folder" at bounding box center [654, 135] width 50 height 9
click at [651, 167] on span "Show all Pages" at bounding box center [659, 169] width 55 height 10
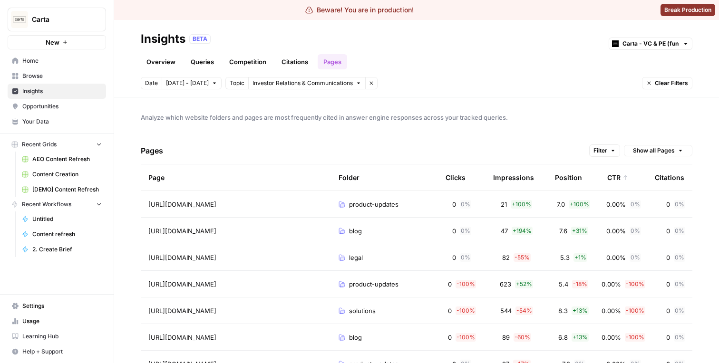
click at [652, 148] on span "Show all Pages" at bounding box center [654, 150] width 42 height 9
click at [647, 169] on span "Grouped by Folder" at bounding box center [659, 171] width 55 height 10
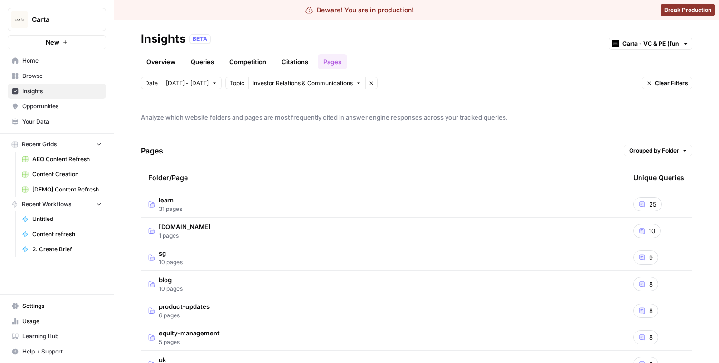
click at [322, 208] on td "learn 31 pages" at bounding box center [383, 204] width 485 height 26
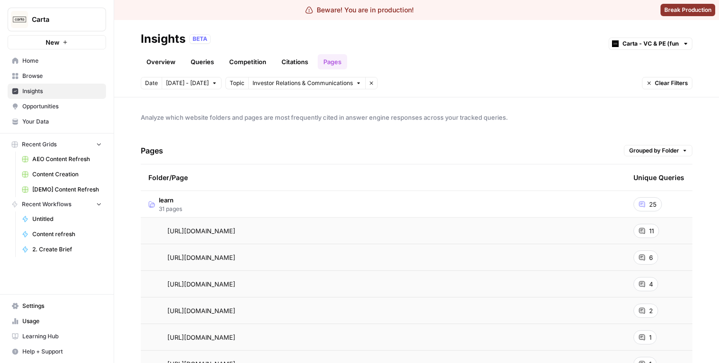
click at [273, 200] on td "learn 31 pages" at bounding box center [383, 204] width 485 height 26
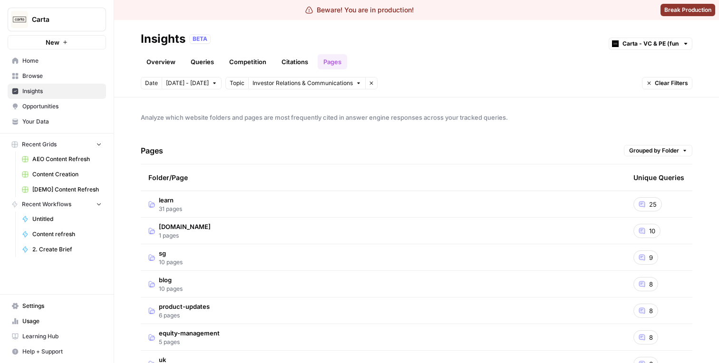
click at [645, 144] on div "Pages Grouped by Folder" at bounding box center [416, 150] width 551 height 27
click at [643, 152] on span "Grouped by Folder" at bounding box center [654, 150] width 50 height 9
click at [567, 157] on div "Pages Grouped by Folder" at bounding box center [416, 150] width 551 height 27
click at [661, 153] on span "Grouped by Folder" at bounding box center [654, 150] width 50 height 9
click at [648, 183] on span "Show all Pages" at bounding box center [659, 185] width 55 height 10
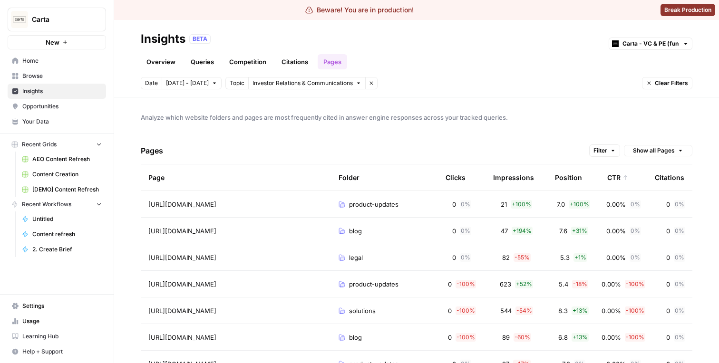
click at [606, 154] on span "Filter" at bounding box center [600, 150] width 14 height 9
click at [569, 134] on div "Analyze which website folders and pages are most frequently cited in answer eng…" at bounding box center [416, 230] width 605 height 266
click at [647, 81] on icon "button" at bounding box center [649, 83] width 6 height 6
click at [648, 128] on div "Analyze which website folders and pages are most frequently cited in answer eng…" at bounding box center [416, 230] width 605 height 266
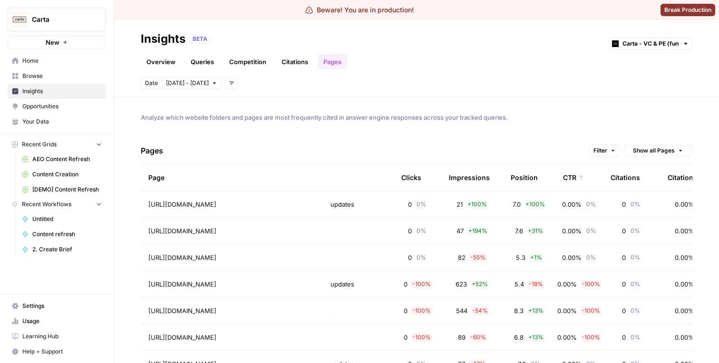
scroll to position [0, 52]
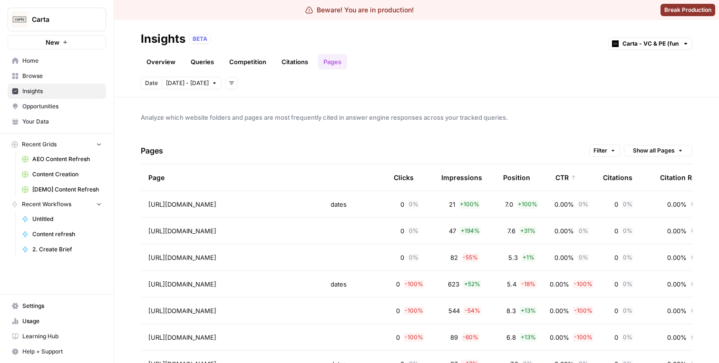
click at [560, 178] on div "CTR" at bounding box center [565, 177] width 21 height 26
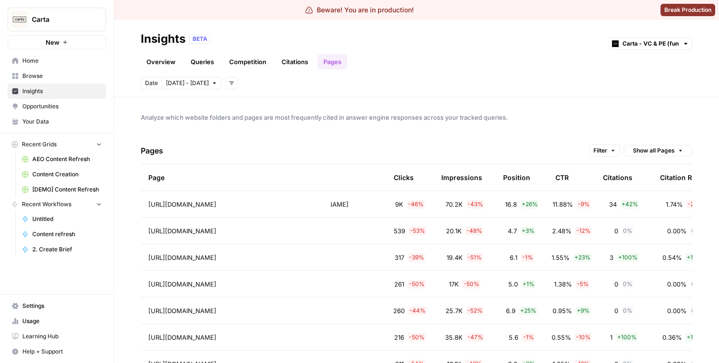
click at [570, 177] on th "CTR" at bounding box center [572, 177] width 48 height 26
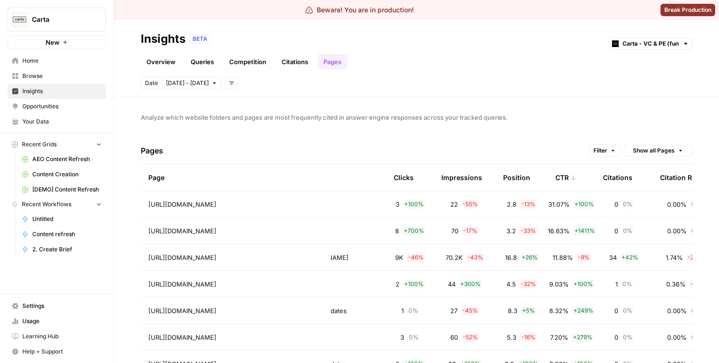
click at [565, 178] on div "CTR" at bounding box center [565, 177] width 21 height 26
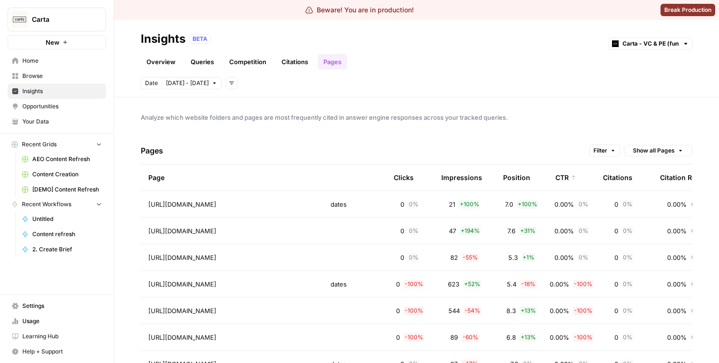
click at [565, 178] on div "CTR" at bounding box center [565, 177] width 21 height 26
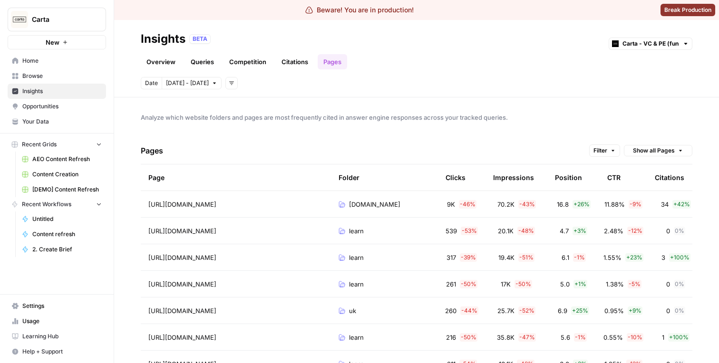
click at [59, 107] on span "Opportunities" at bounding box center [61, 106] width 79 height 9
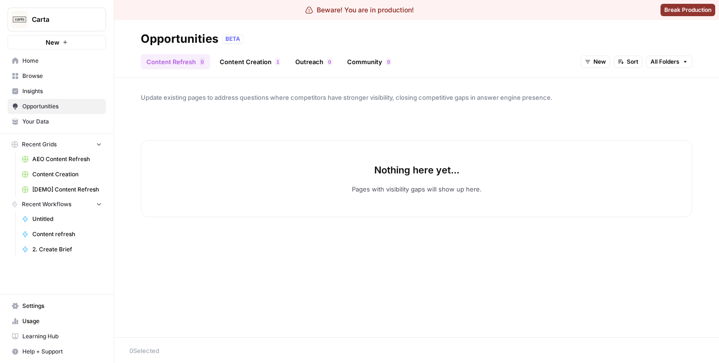
click at [242, 56] on link "Content Creation 1" at bounding box center [250, 61] width 72 height 15
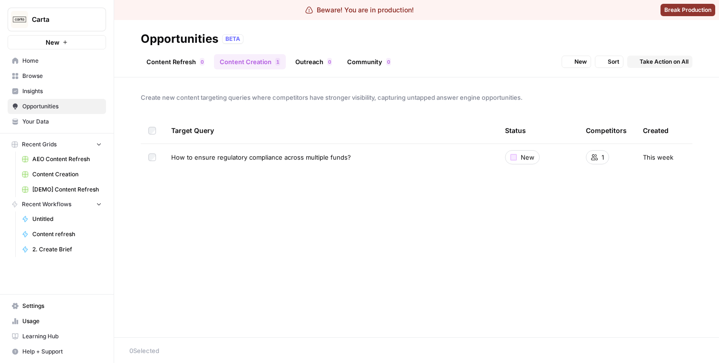
click at [305, 61] on link "Outreach 0" at bounding box center [313, 61] width 48 height 15
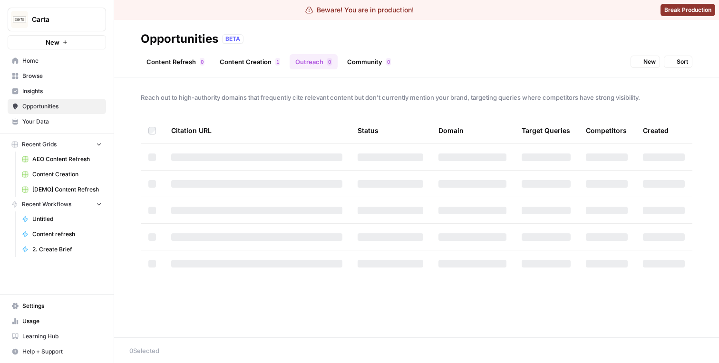
click at [276, 61] on span "1" at bounding box center [277, 62] width 3 height 8
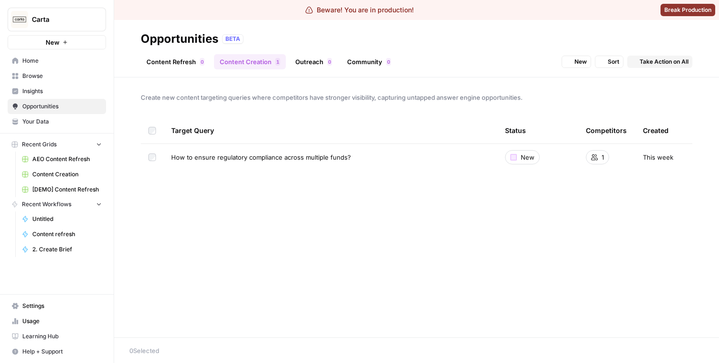
click at [305, 61] on link "Outreach 0" at bounding box center [313, 61] width 48 height 15
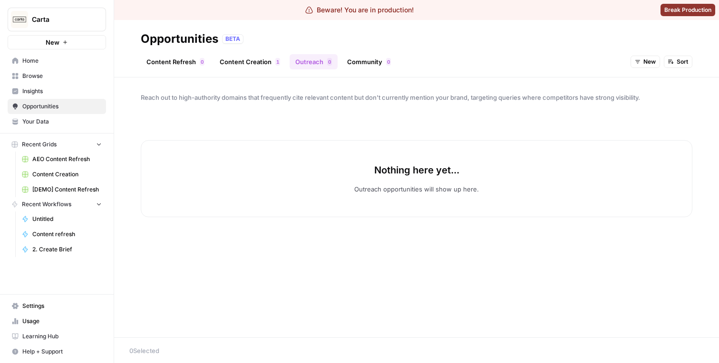
click at [355, 57] on link "Community 0" at bounding box center [368, 61] width 55 height 15
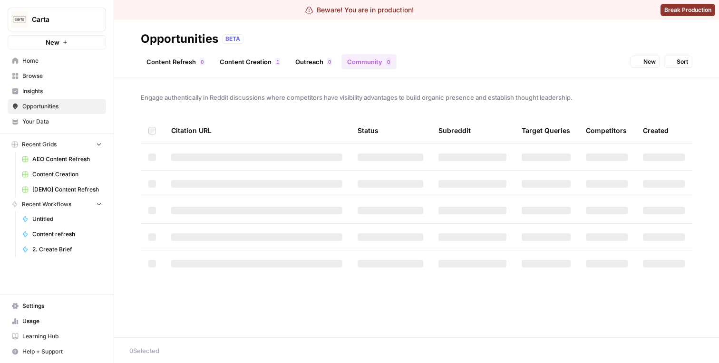
click at [305, 58] on link "Outreach 0" at bounding box center [313, 61] width 48 height 15
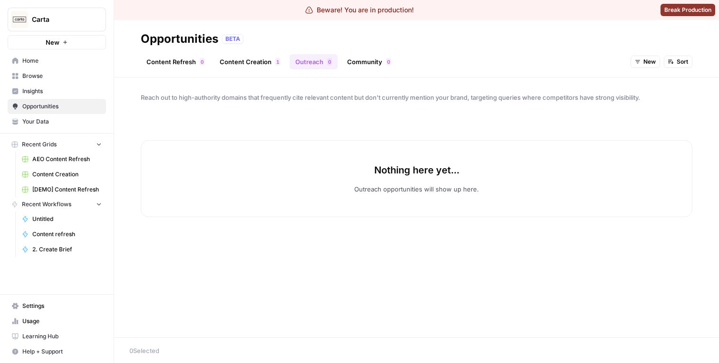
click at [246, 67] on link "Content Creation 1" at bounding box center [250, 61] width 72 height 15
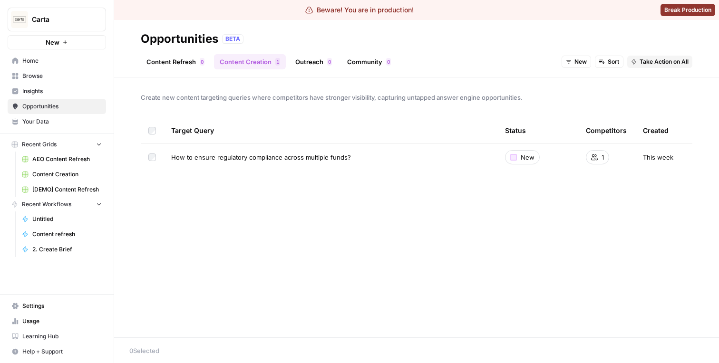
click at [614, 40] on div "Opportunities BETA" at bounding box center [416, 38] width 551 height 15
click at [49, 89] on span "Insights" at bounding box center [61, 91] width 79 height 9
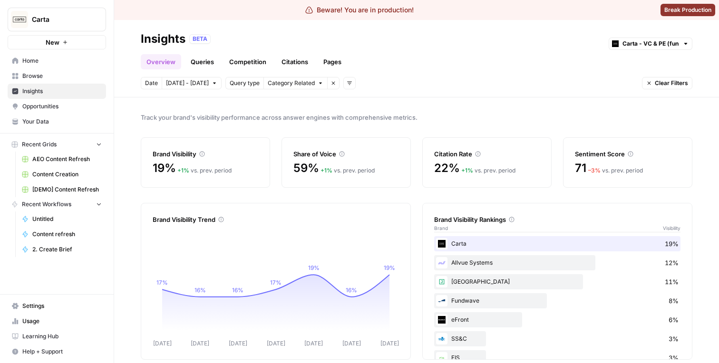
scroll to position [12, 0]
